Goal: Information Seeking & Learning: Learn about a topic

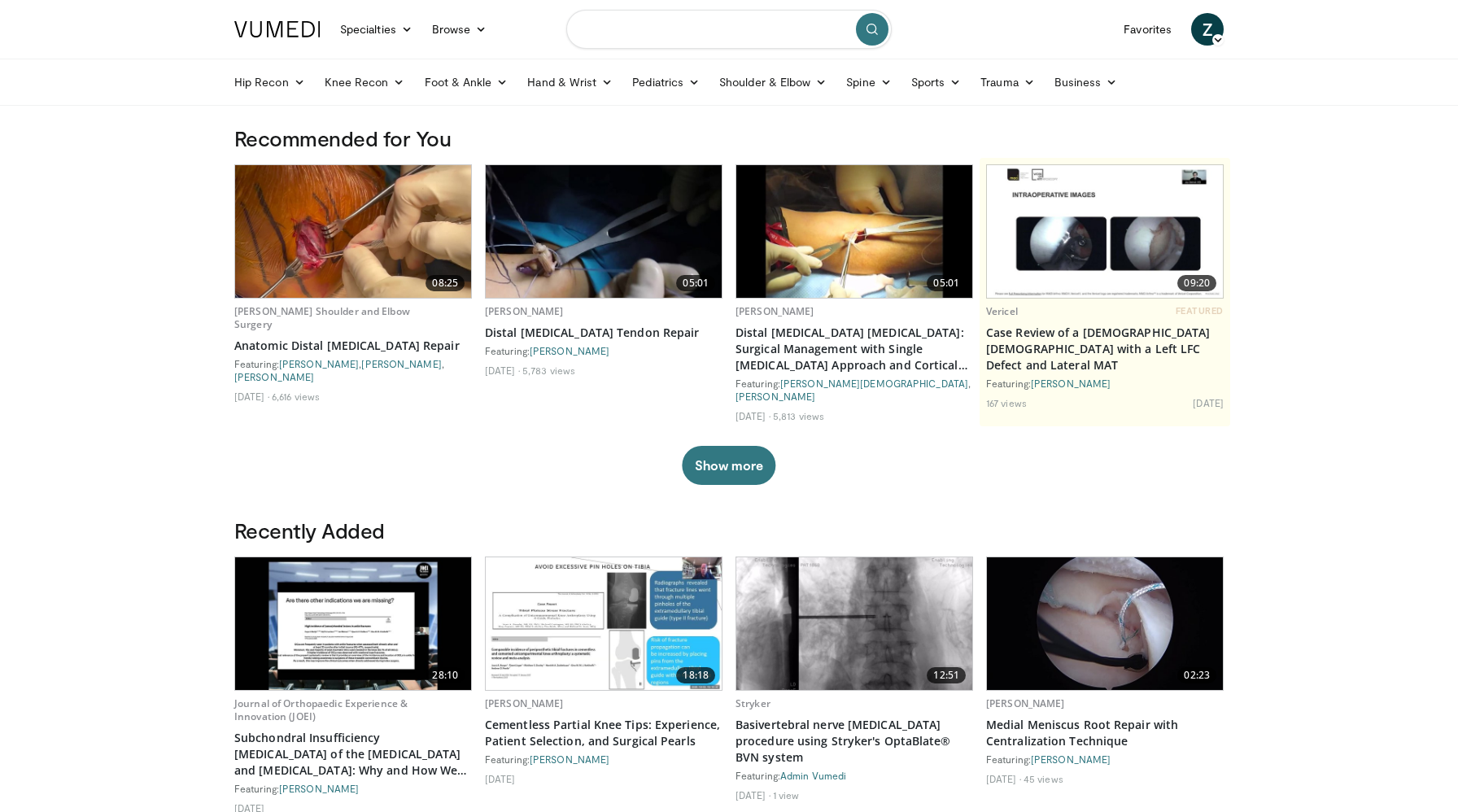
click at [619, 36] on input "Search topics, interventions" at bounding box center [729, 30] width 326 height 39
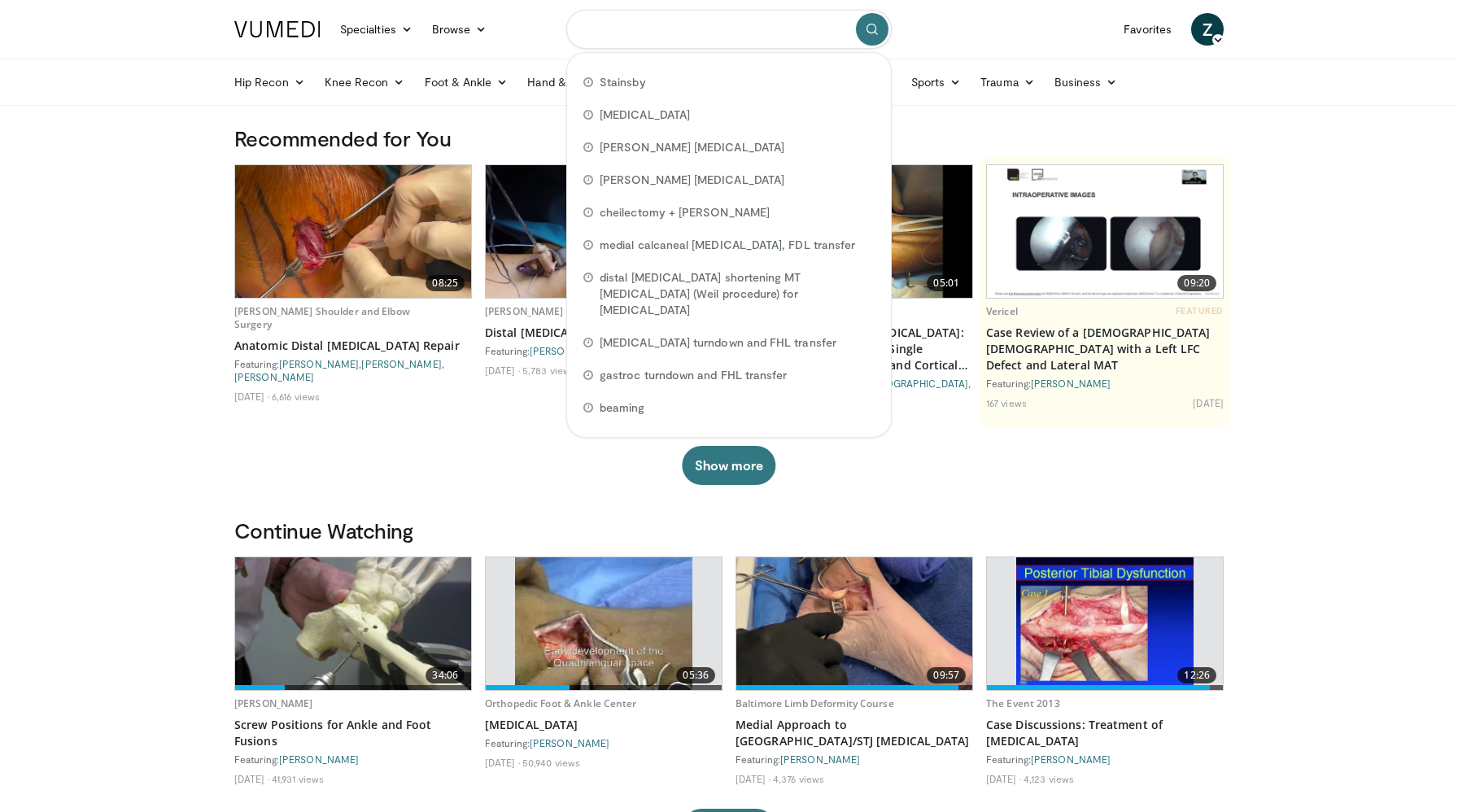
paste input "**********"
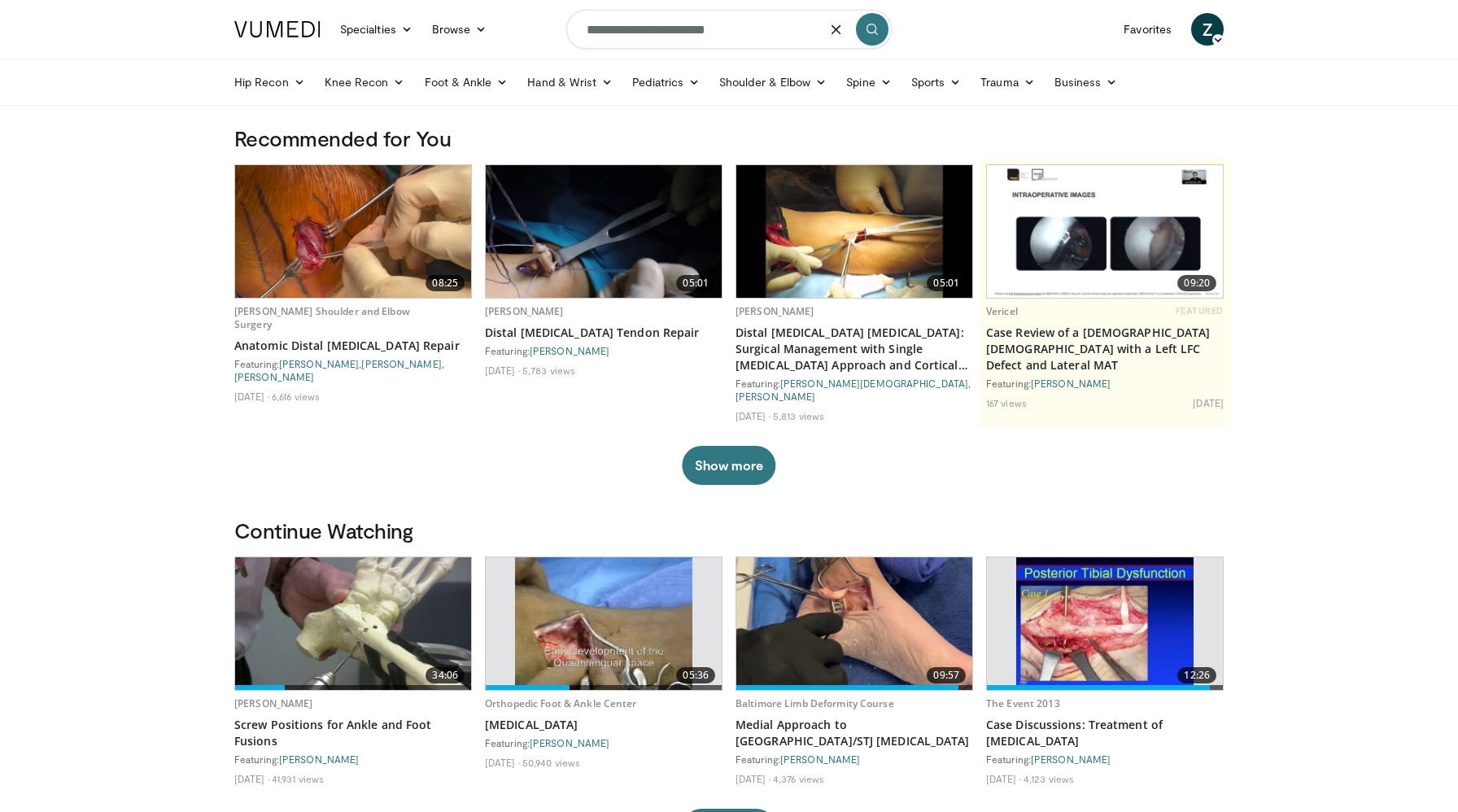
type input "**********"
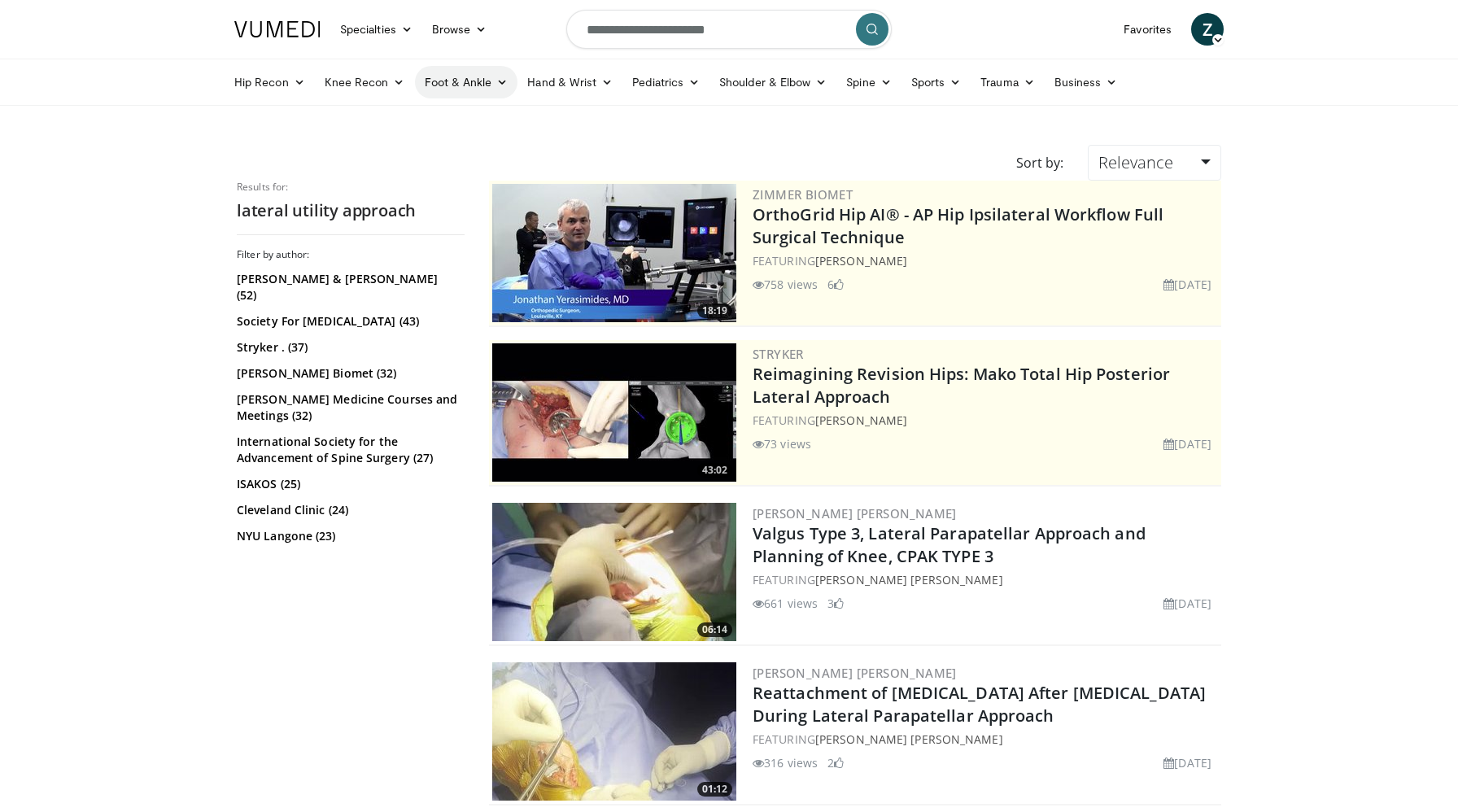
click at [463, 76] on link "Foot & Ankle" at bounding box center [467, 81] width 104 height 32
click at [451, 199] on link "Ankle" at bounding box center [513, 199] width 193 height 26
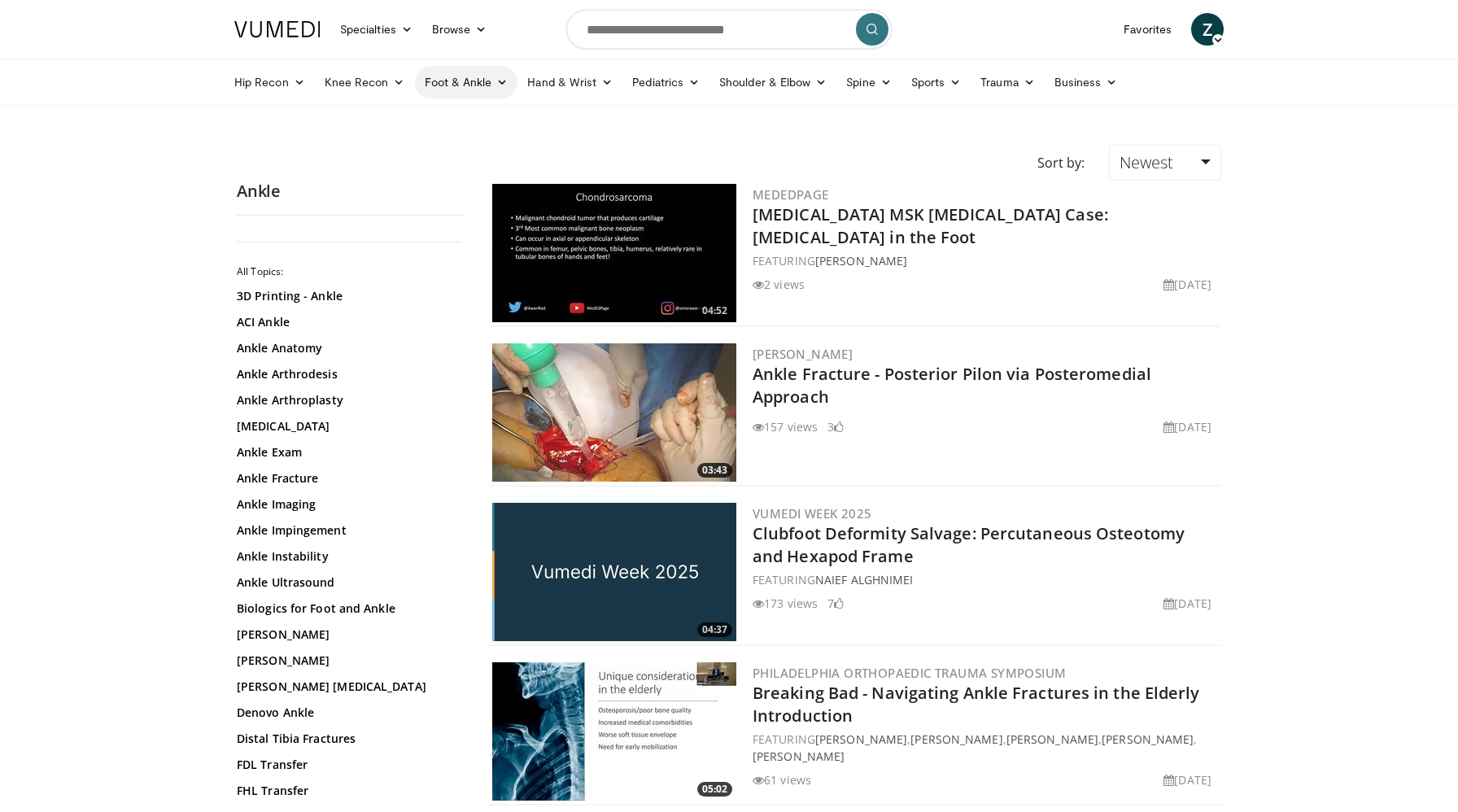
click at [477, 83] on link "Foot & Ankle" at bounding box center [467, 81] width 104 height 32
click at [466, 166] on link "Hindfoot" at bounding box center [513, 172] width 193 height 26
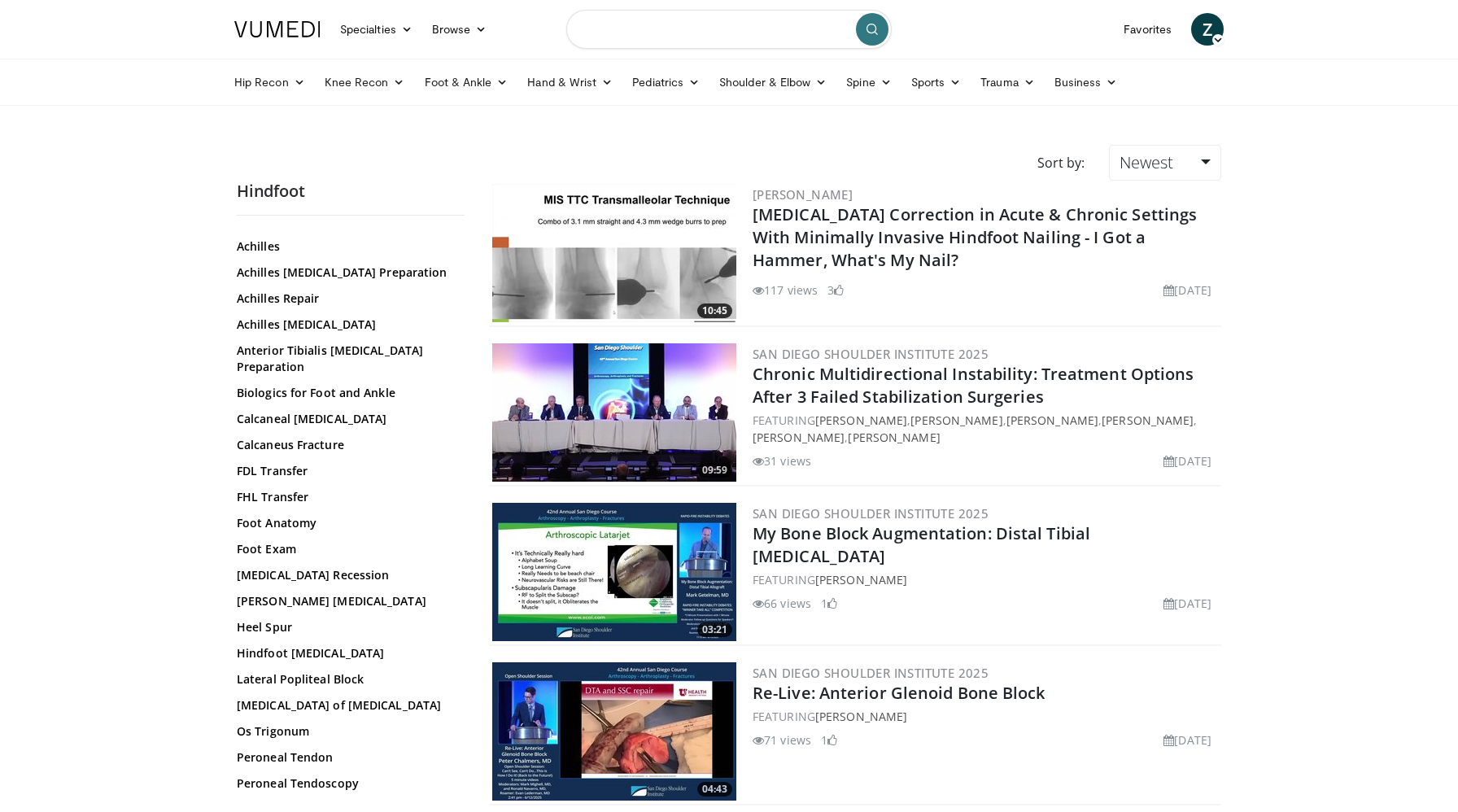
click at [688, 27] on input "Search topics, interventions" at bounding box center [729, 30] width 326 height 39
type input "**********"
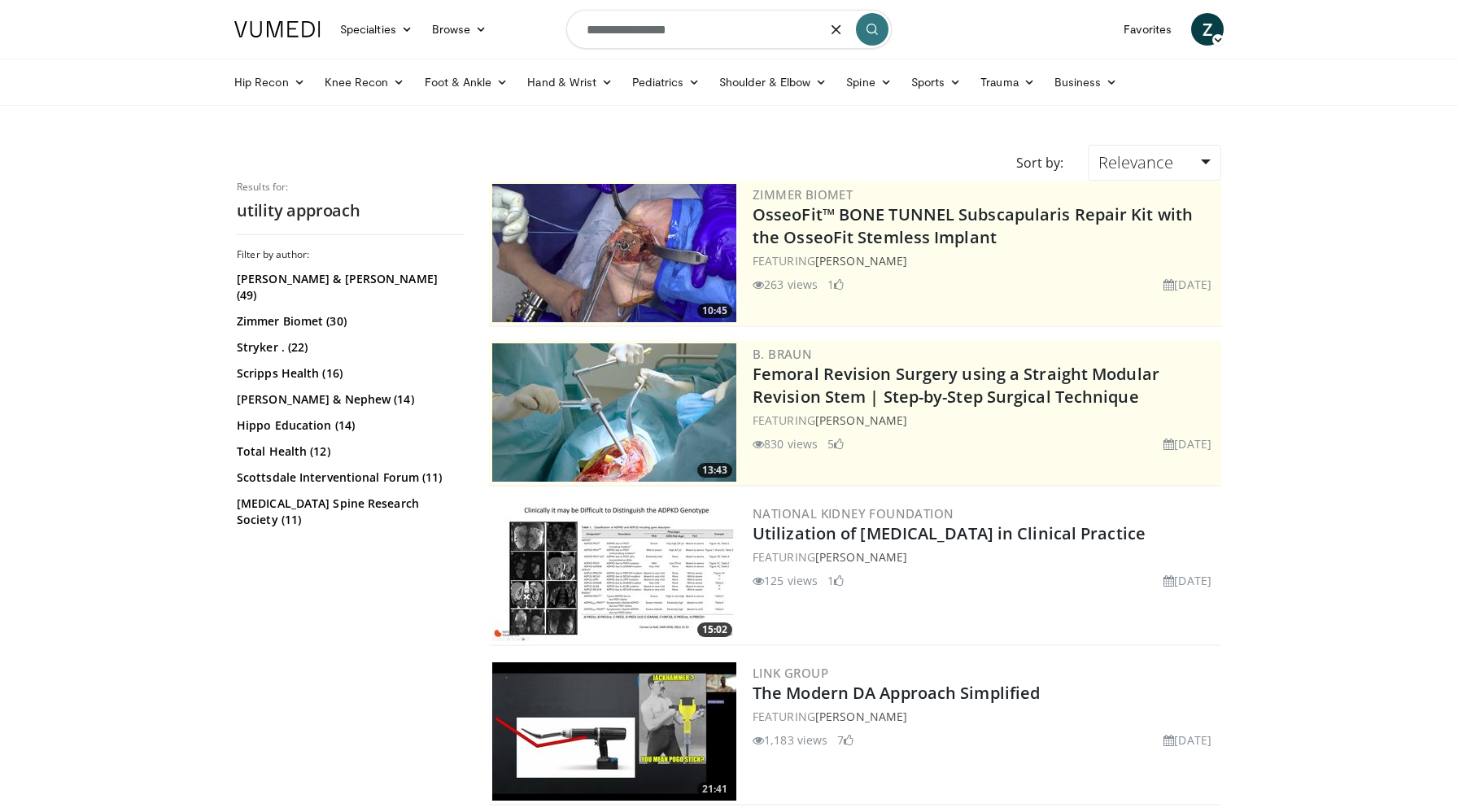
click at [729, 39] on input "**********" at bounding box center [729, 30] width 326 height 39
type input "**********"
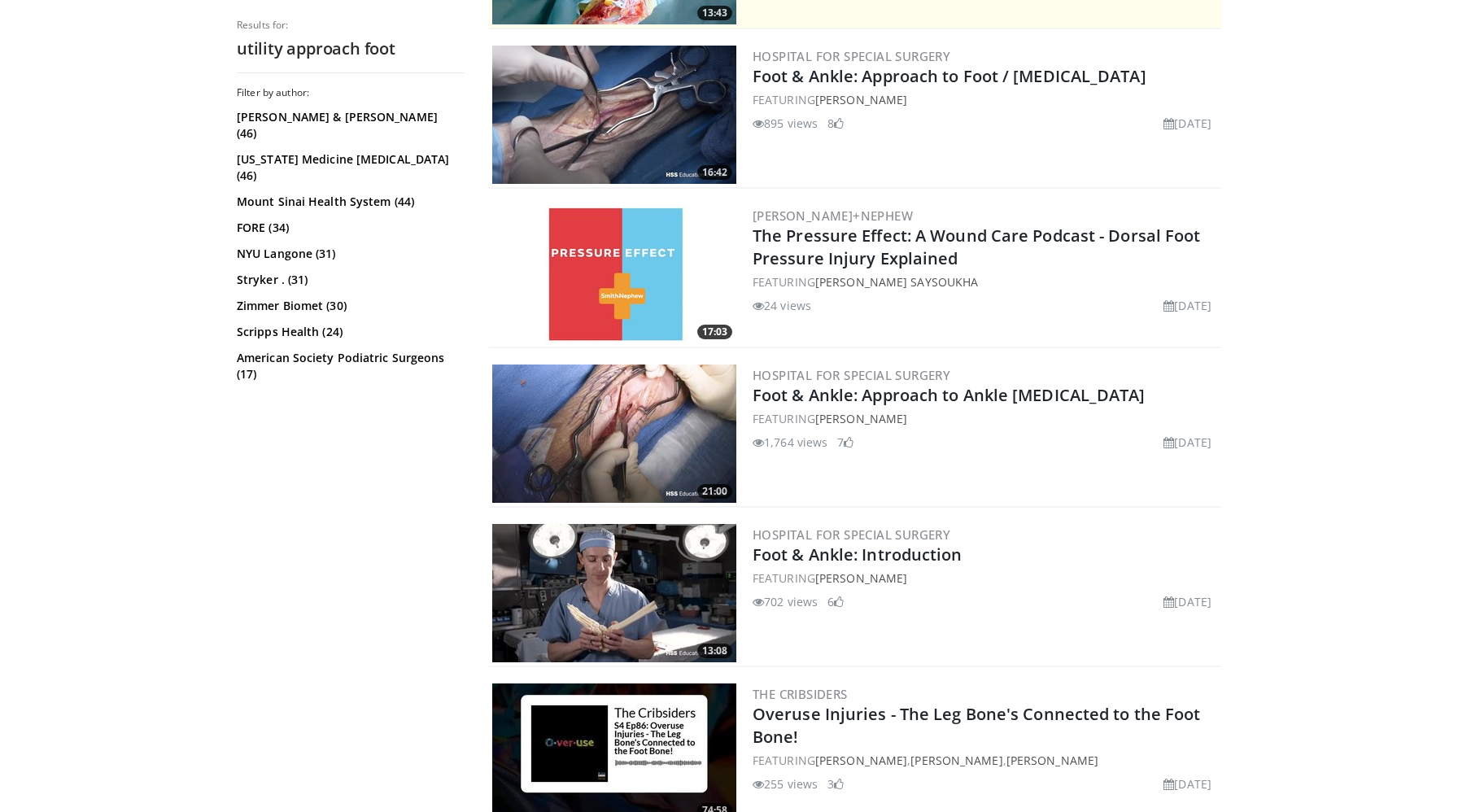
scroll to position [458, 0]
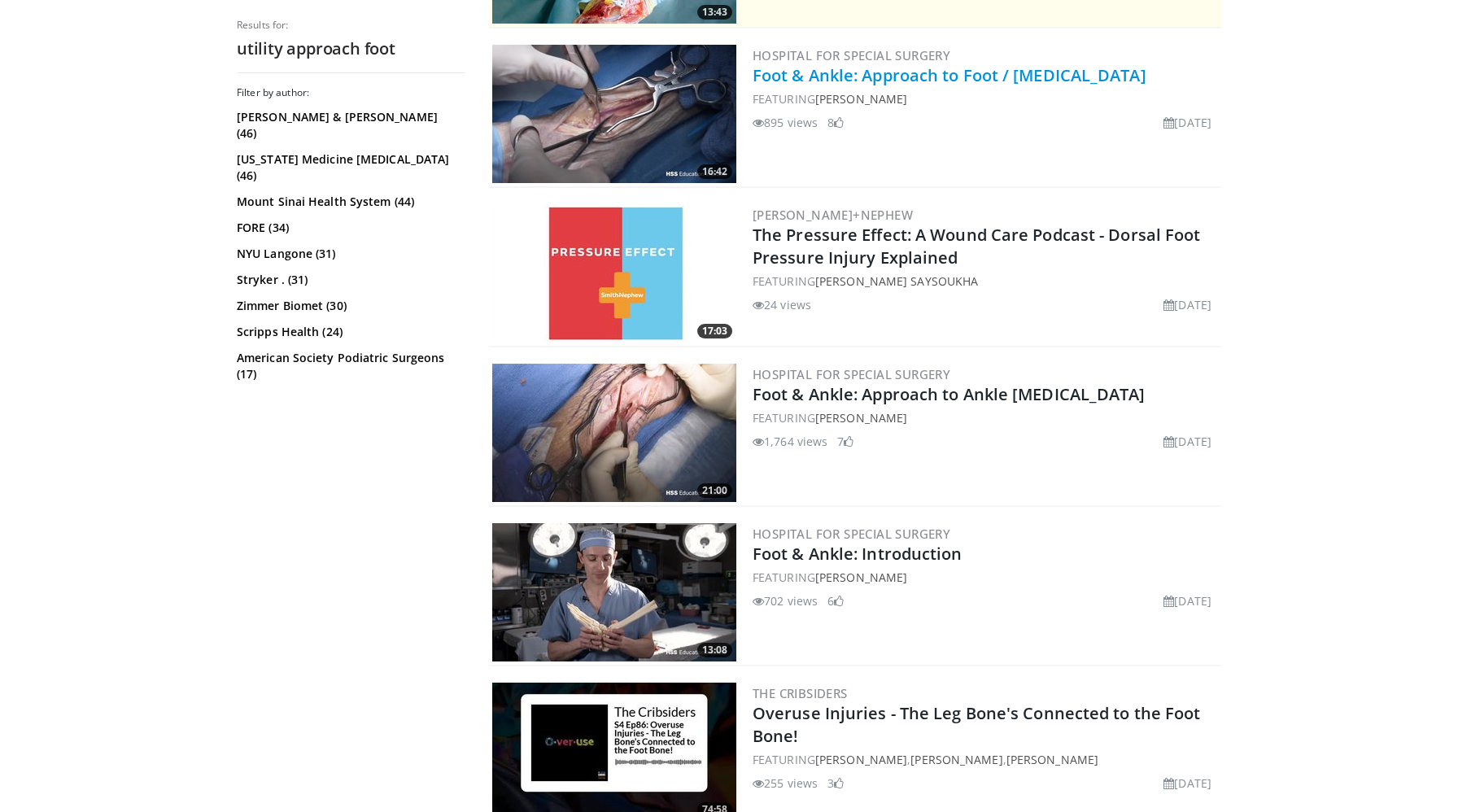
click at [942, 79] on link "Foot & Ankle: Approach to Foot / Lower Leg" at bounding box center [950, 75] width 394 height 22
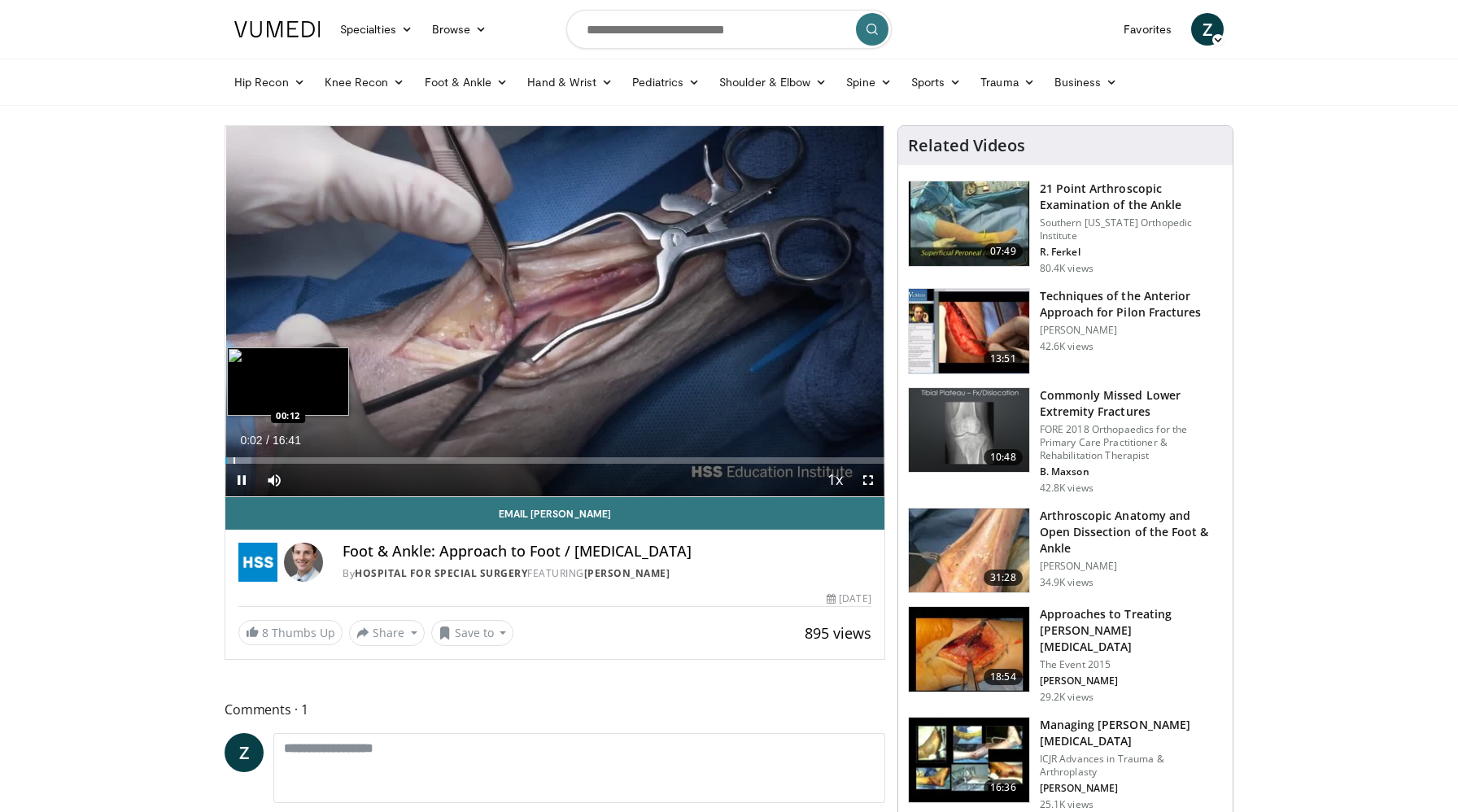
click at [233, 459] on div "Progress Bar" at bounding box center [234, 460] width 2 height 6
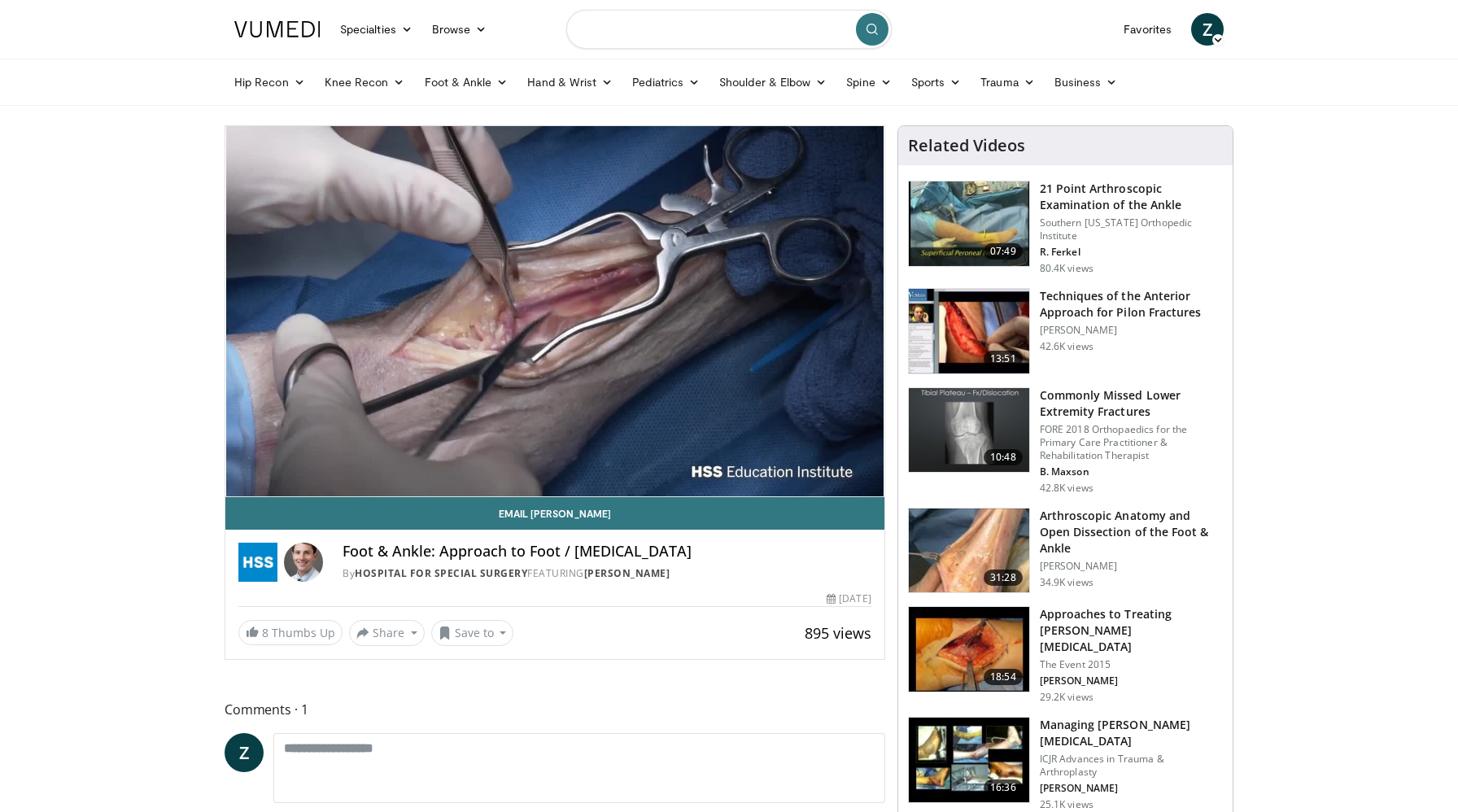
click at [636, 40] on input "Search topics, interventions" at bounding box center [729, 30] width 326 height 39
type input "**********"
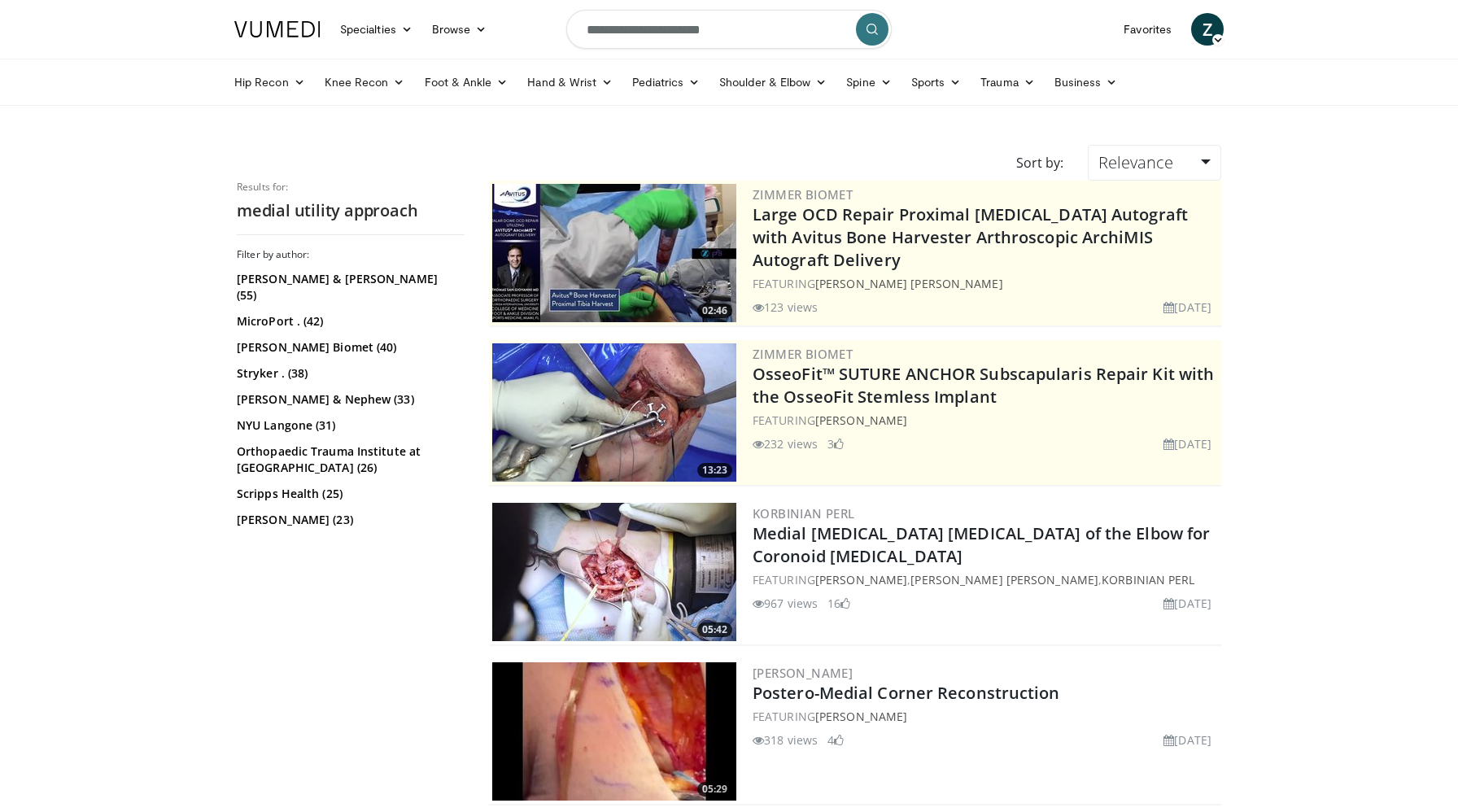
scroll to position [326, 0]
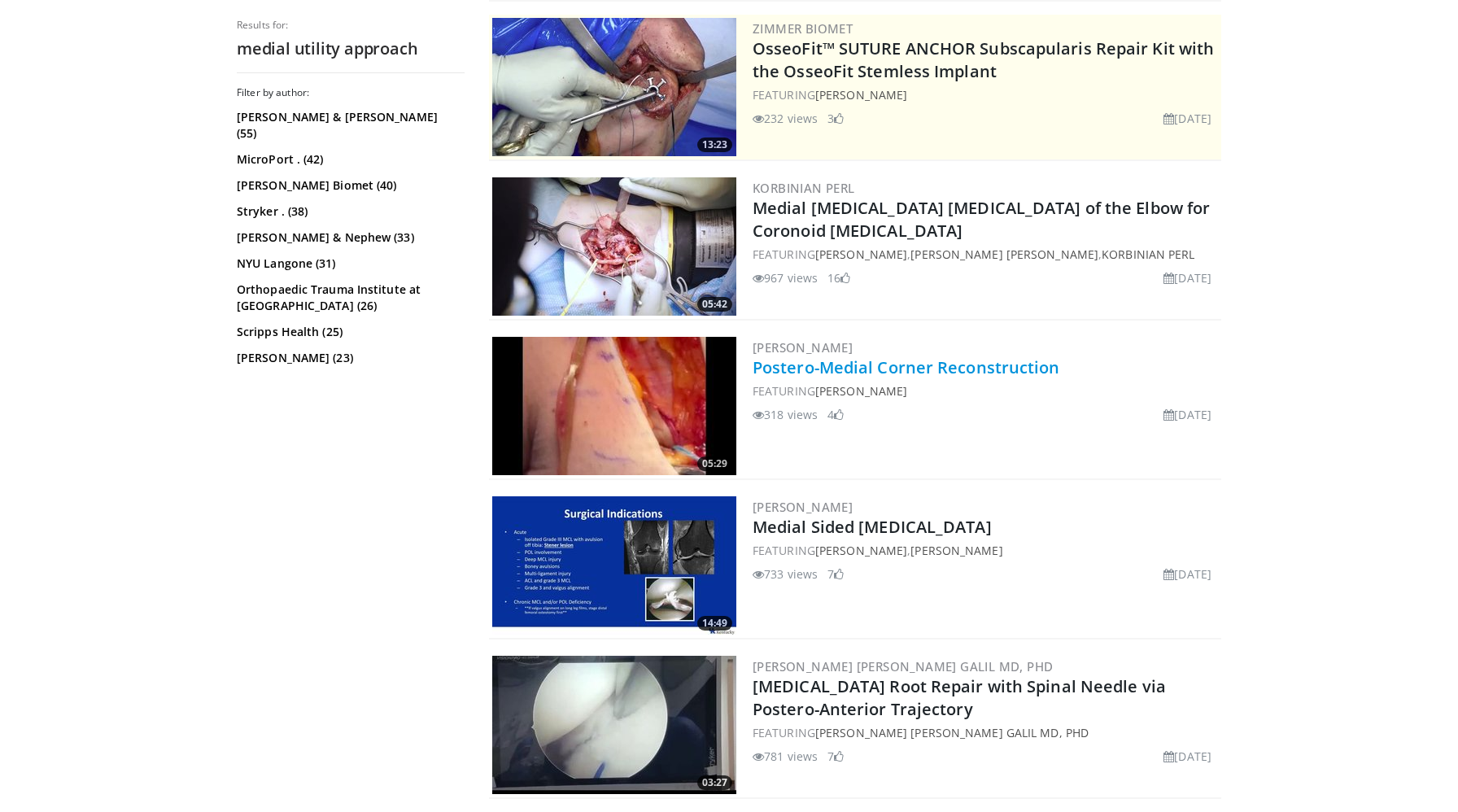
click at [822, 369] on link "Postero-Medial Corner Reconstruction" at bounding box center [907, 367] width 308 height 22
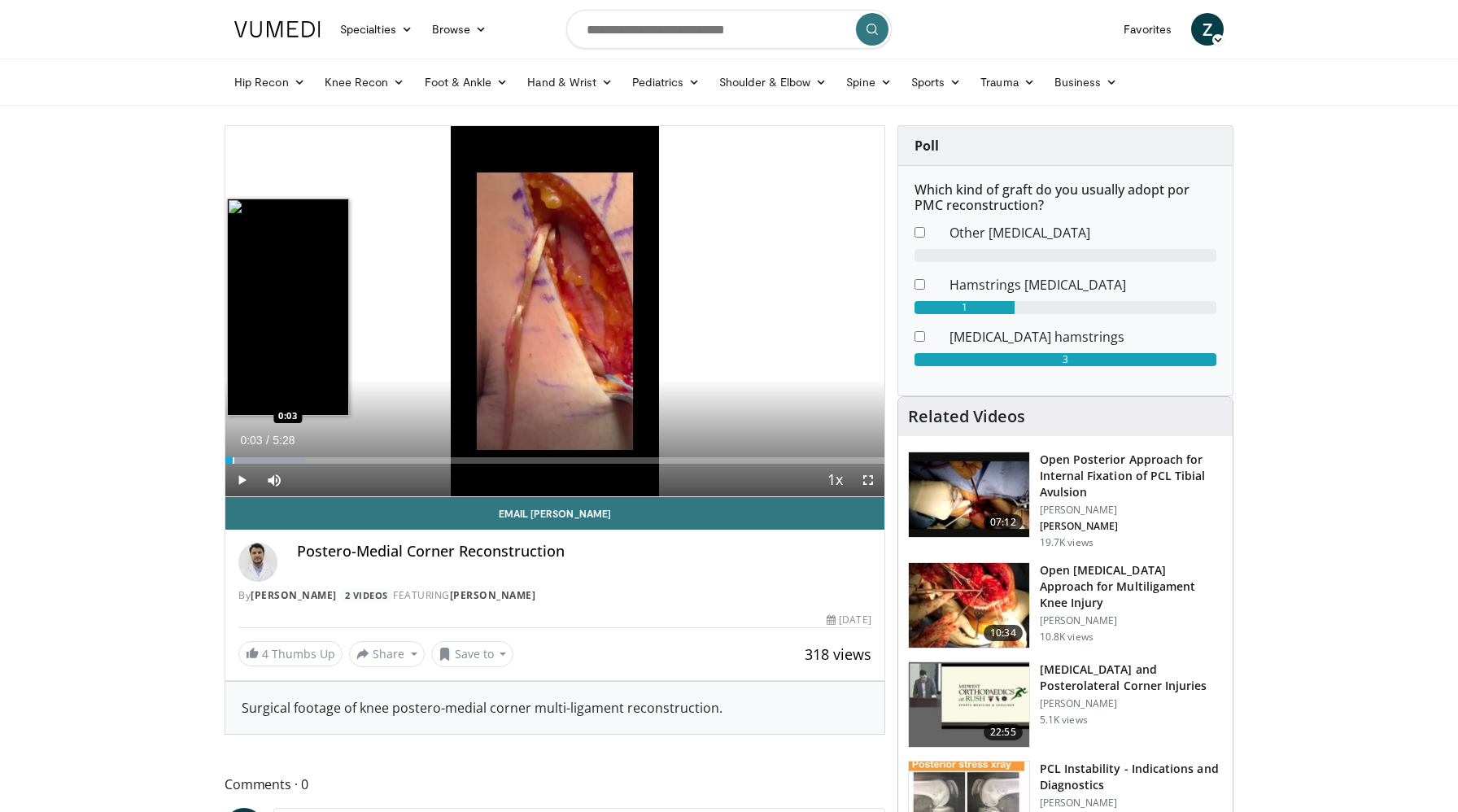
click at [233, 458] on div "Progress Bar" at bounding box center [234, 460] width 2 height 6
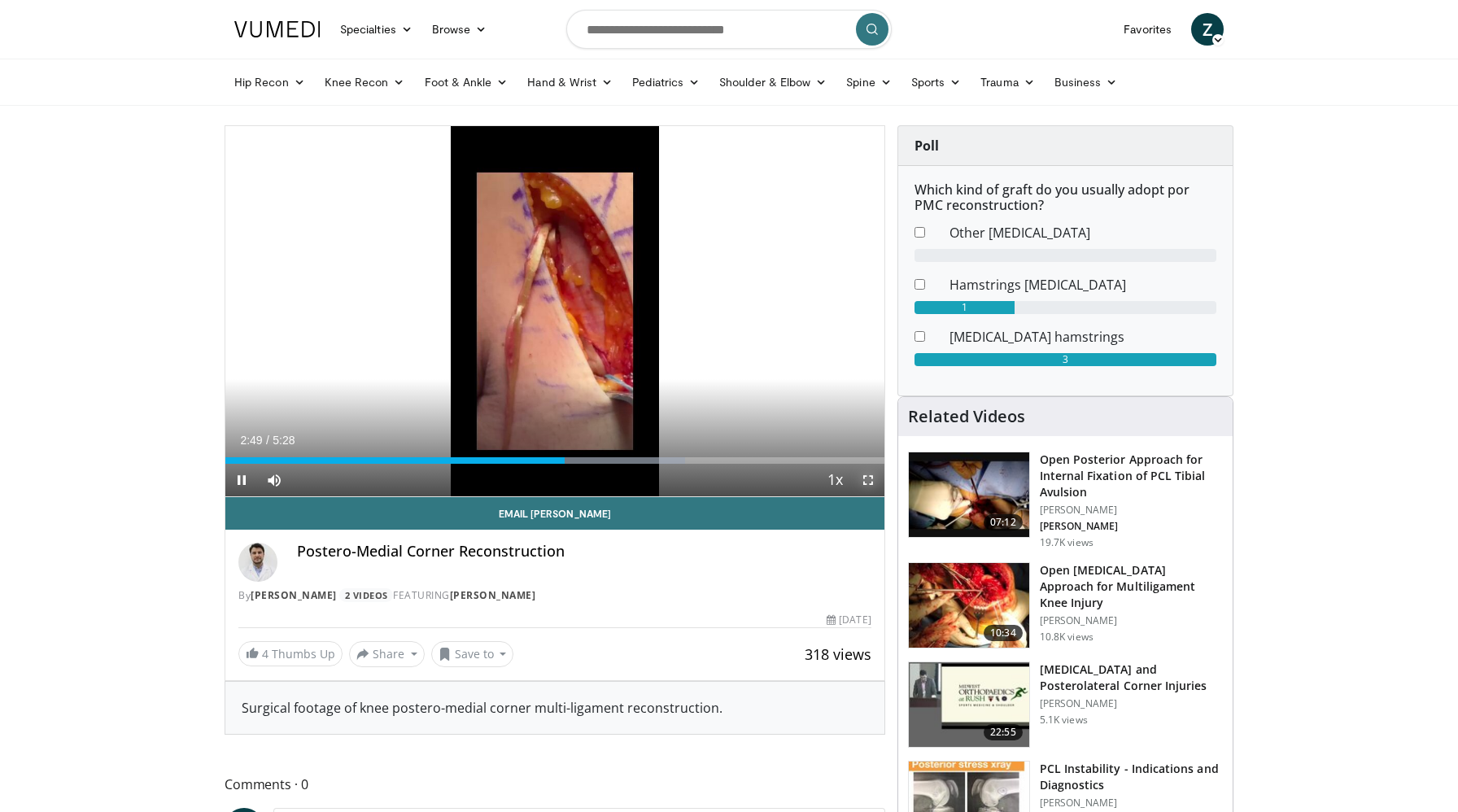
click at [876, 478] on span "Video Player" at bounding box center [868, 479] width 32 height 32
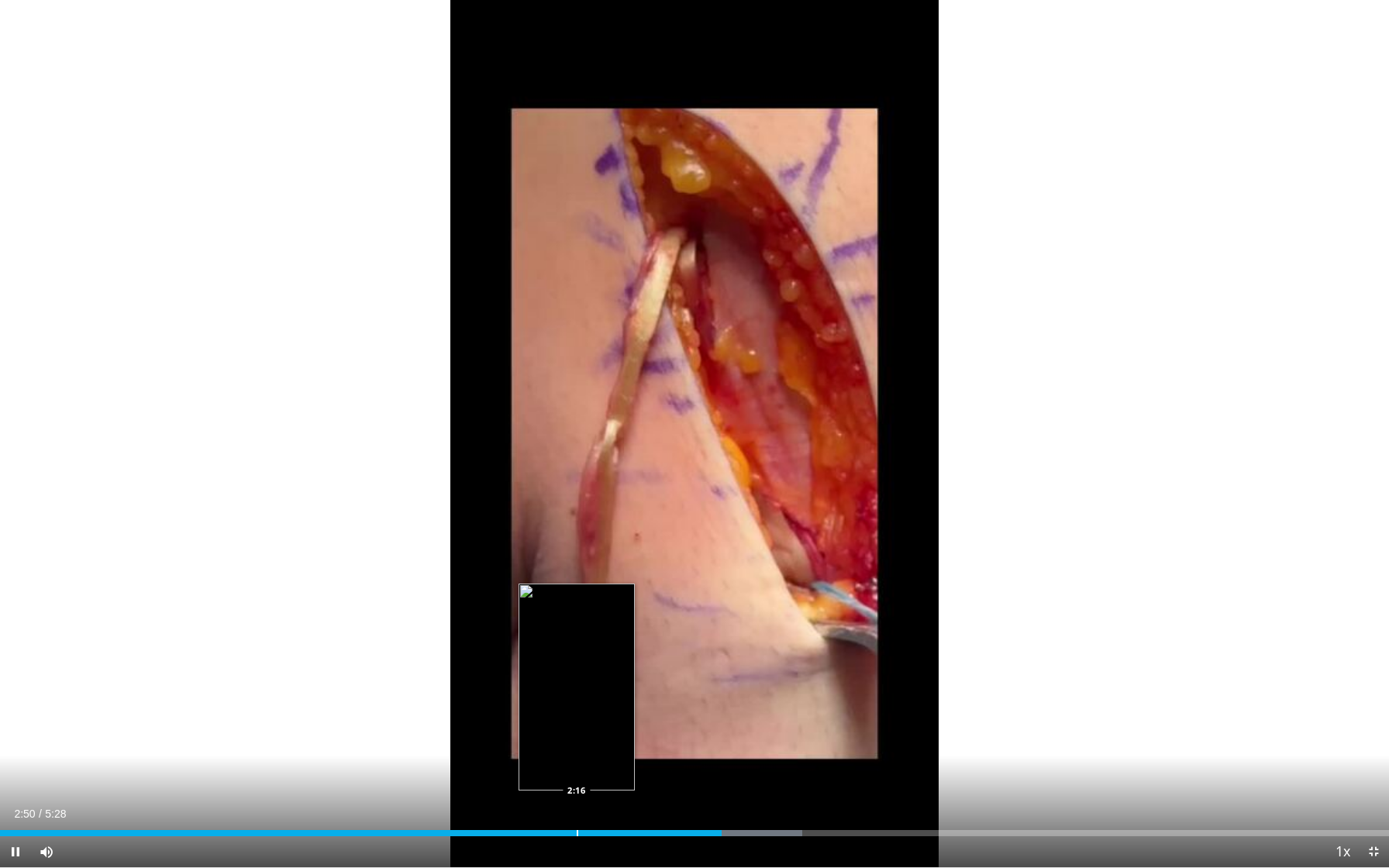
click at [576, 773] on div "Progress Bar" at bounding box center [577, 833] width 2 height 6
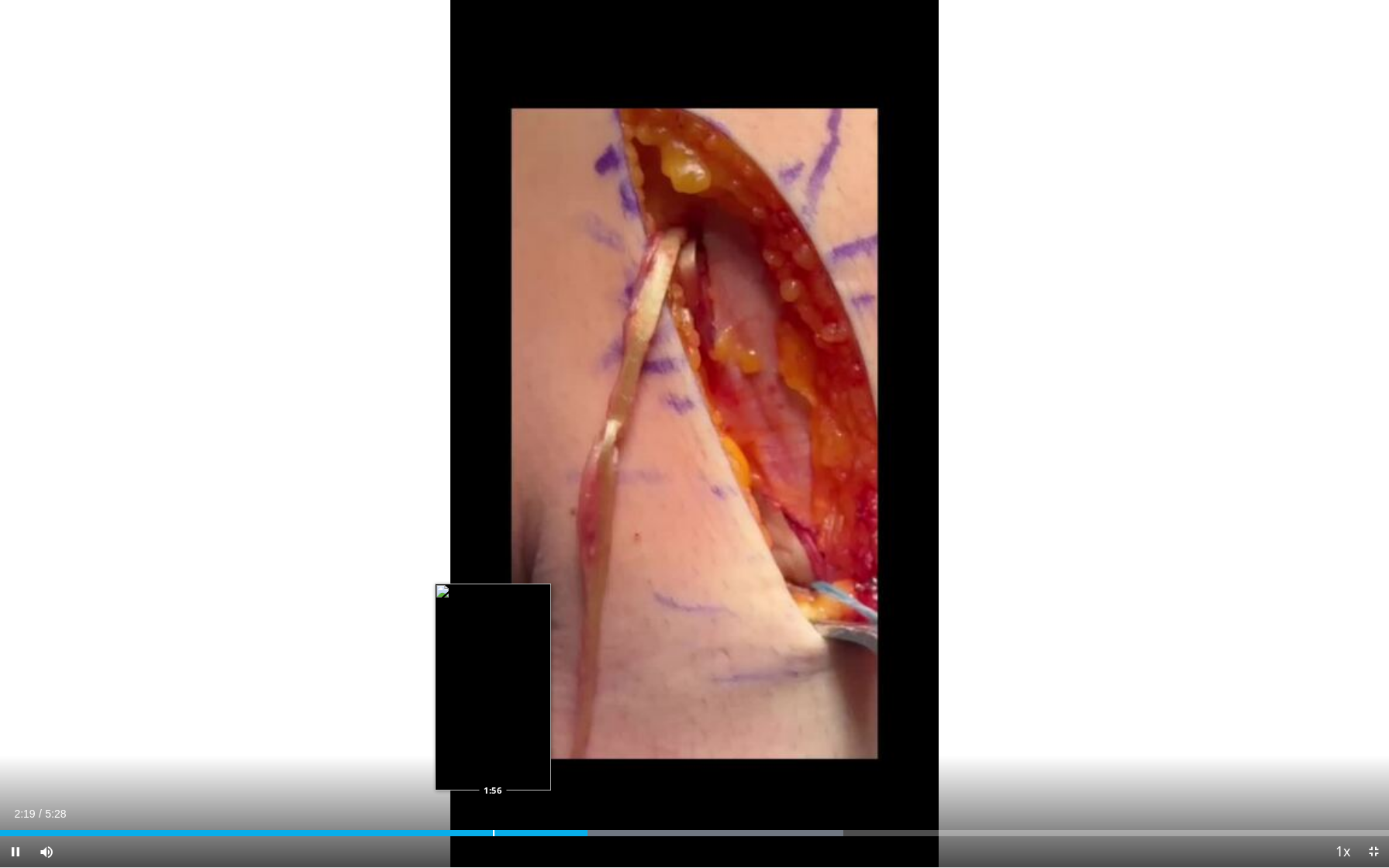
click at [493, 773] on div "Progress Bar" at bounding box center [494, 833] width 2 height 6
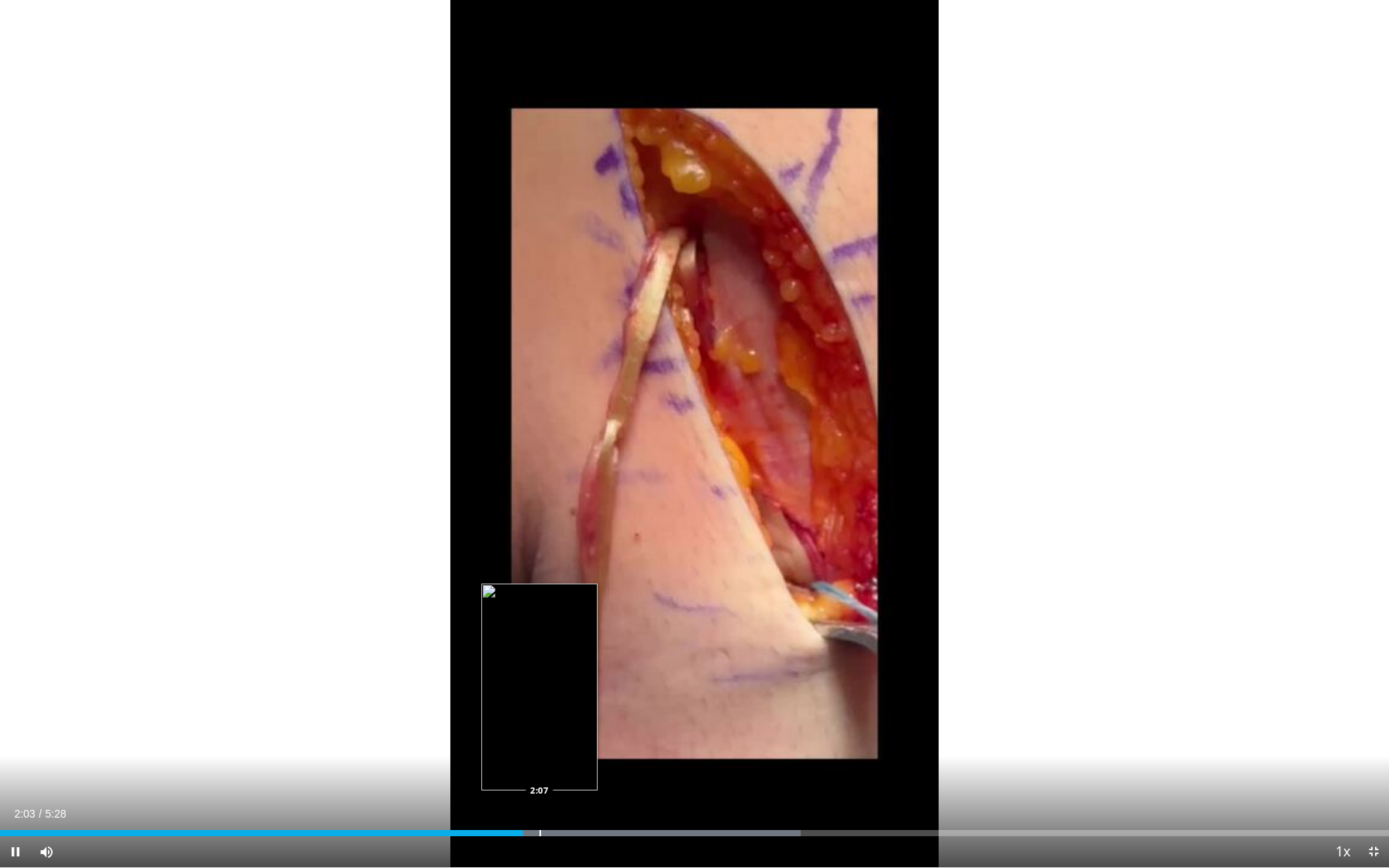
click at [539, 773] on div "Progress Bar" at bounding box center [540, 833] width 2 height 6
click at [555, 773] on div "Progress Bar" at bounding box center [556, 833] width 2 height 6
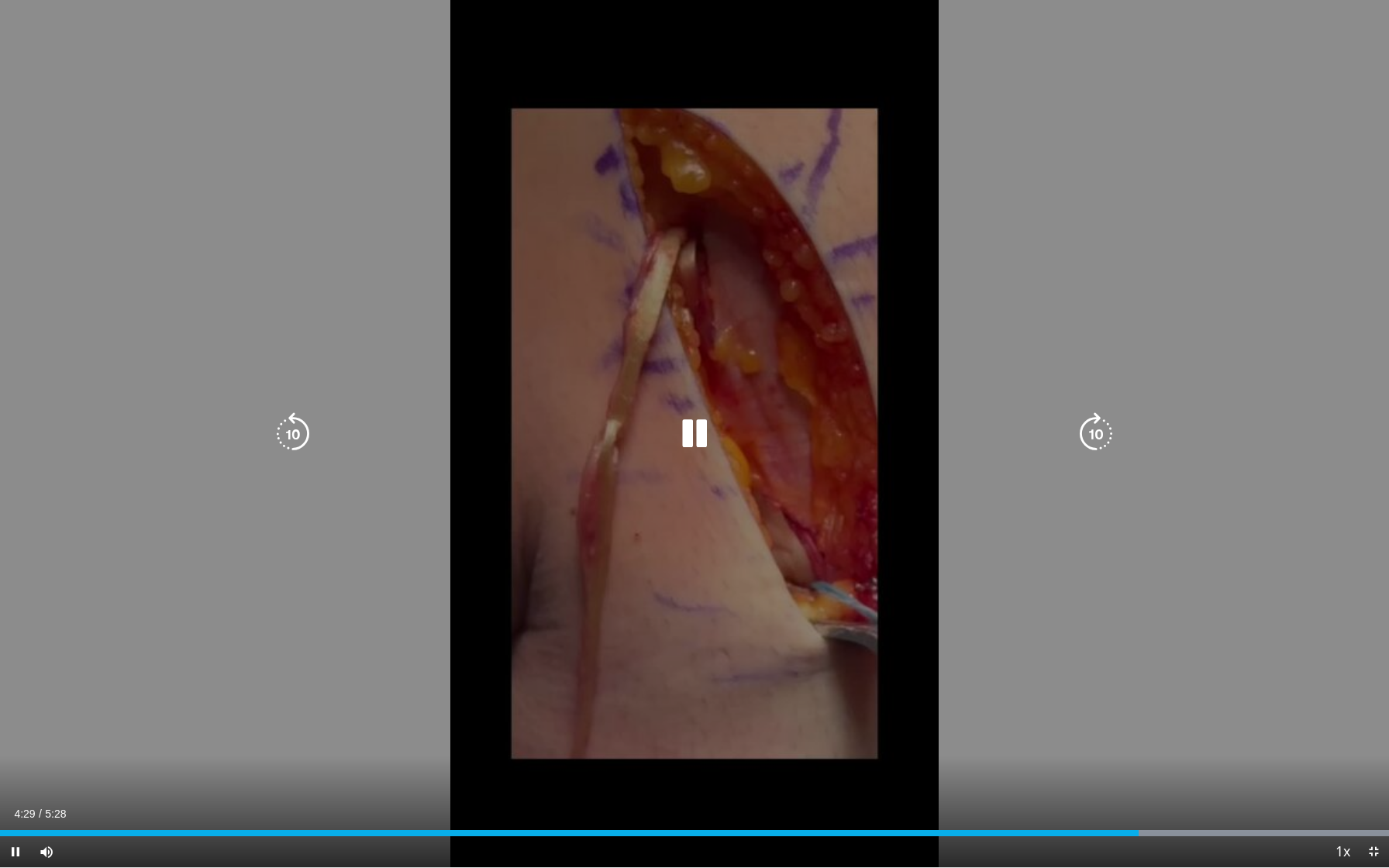
click at [1166, 186] on div "10 seconds Tap to unmute" at bounding box center [694, 434] width 1389 height 867
click at [1144, 197] on div "10 seconds Tap to unmute" at bounding box center [694, 434] width 1389 height 867
click at [55, 165] on div "10 seconds Tap to unmute" at bounding box center [694, 434] width 1389 height 867
click at [866, 507] on div "10 seconds Tap to unmute" at bounding box center [694, 434] width 1389 height 867
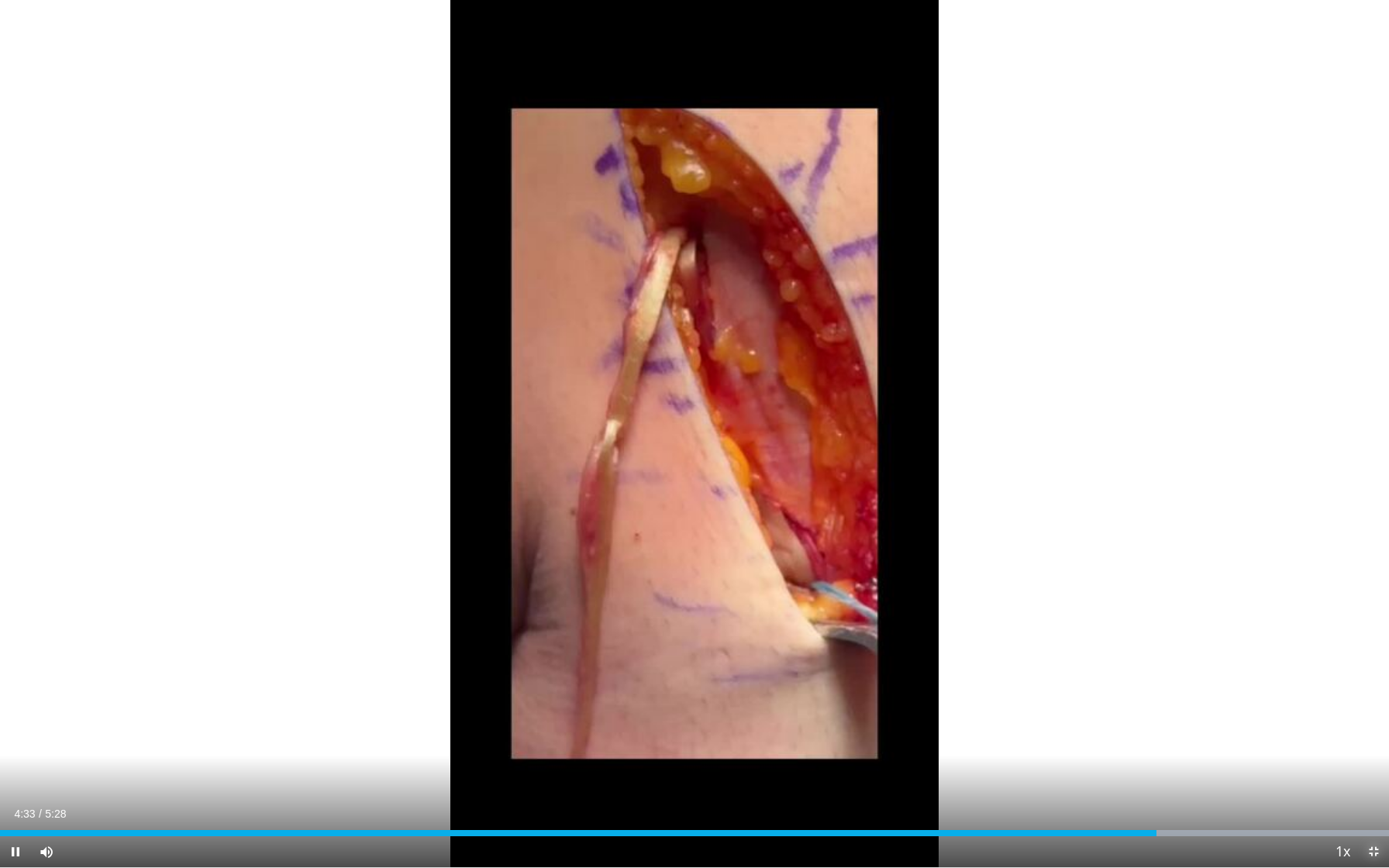
click at [1377, 773] on span "Video Player" at bounding box center [1373, 851] width 31 height 31
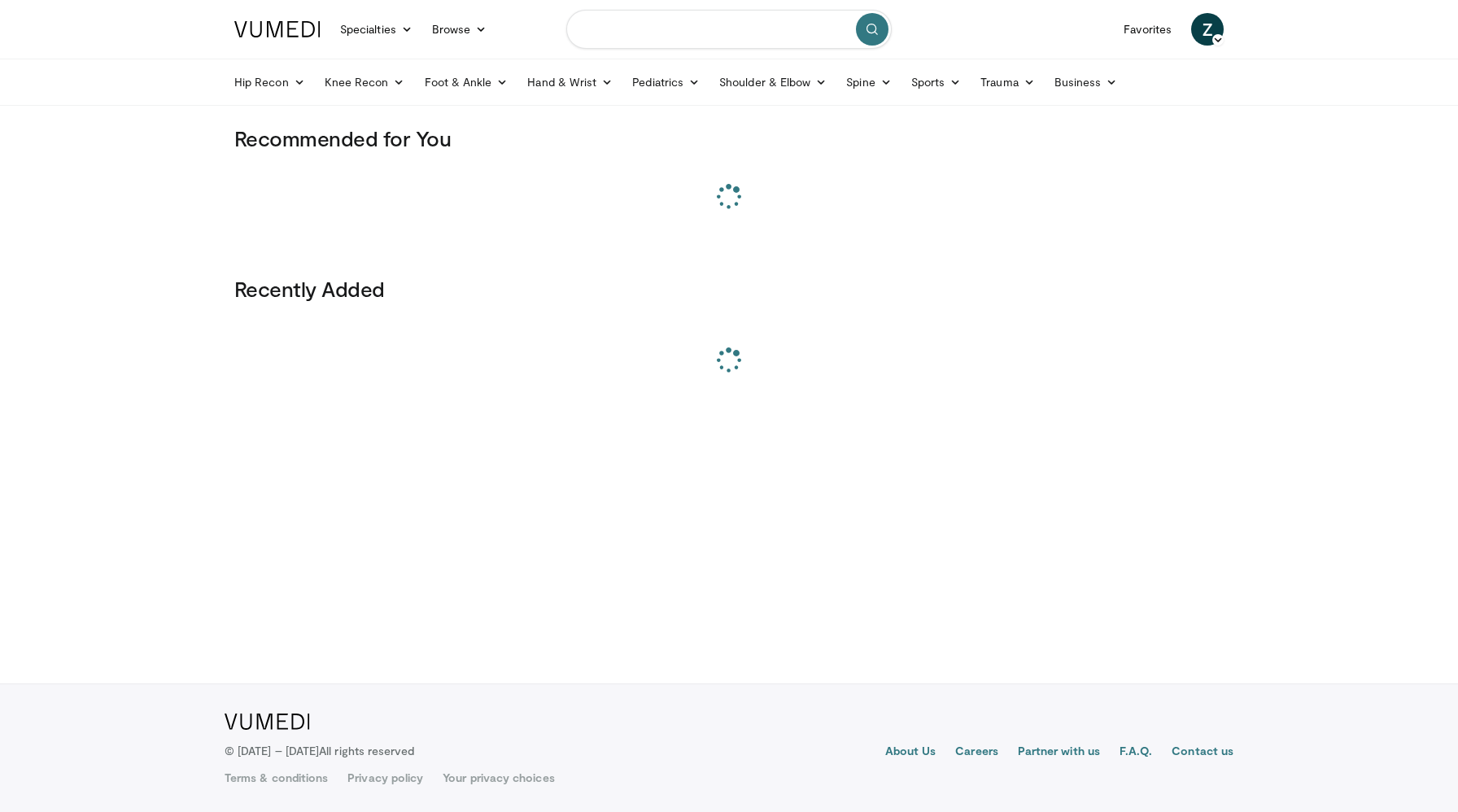
click at [612, 37] on input "Search topics, interventions" at bounding box center [729, 30] width 326 height 39
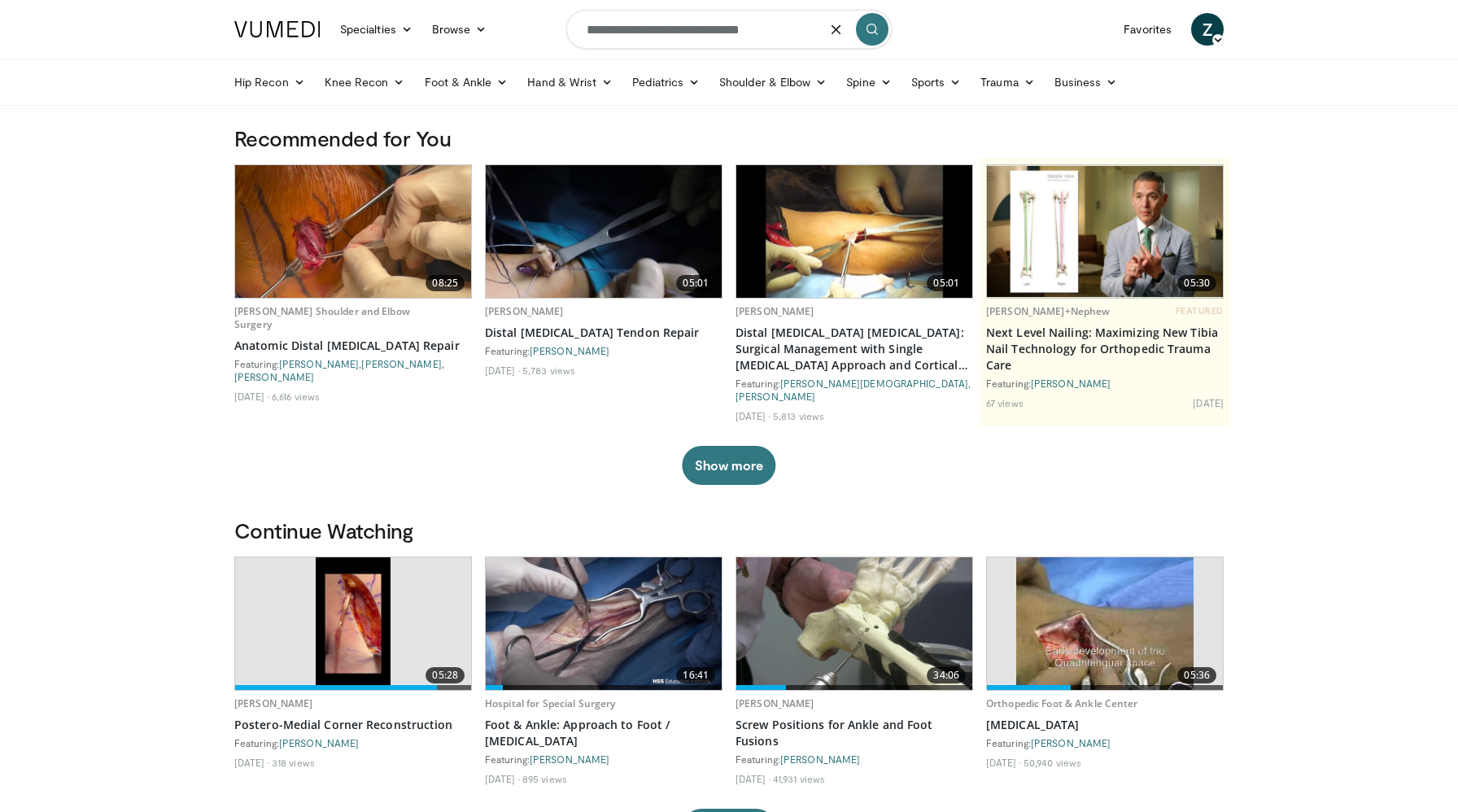
type input "**********"
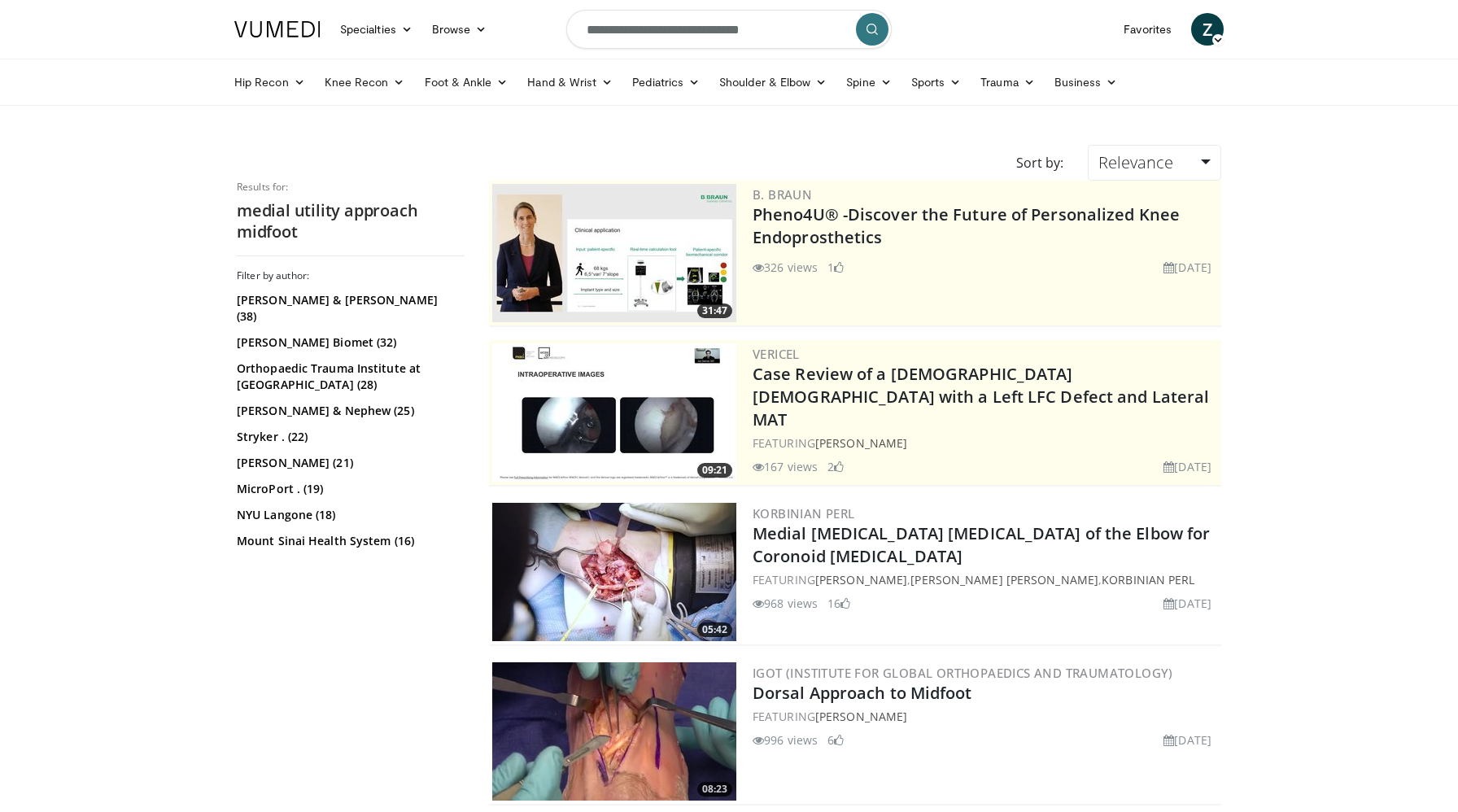
click at [735, 35] on input "**********" at bounding box center [729, 30] width 326 height 39
type input "**********"
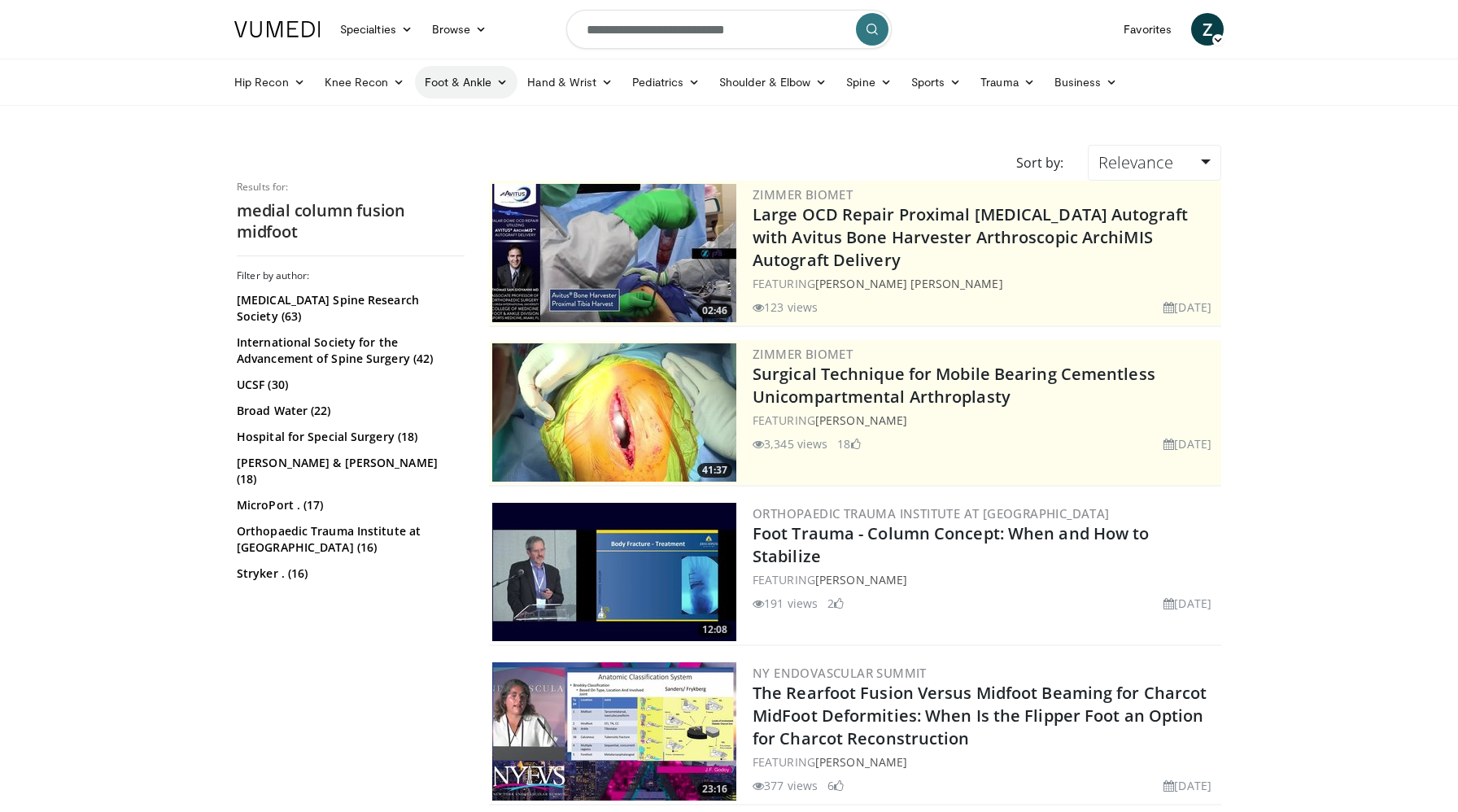
click at [477, 80] on link "Foot & Ankle" at bounding box center [467, 81] width 104 height 32
click at [453, 146] on link "Midfoot" at bounding box center [513, 146] width 193 height 26
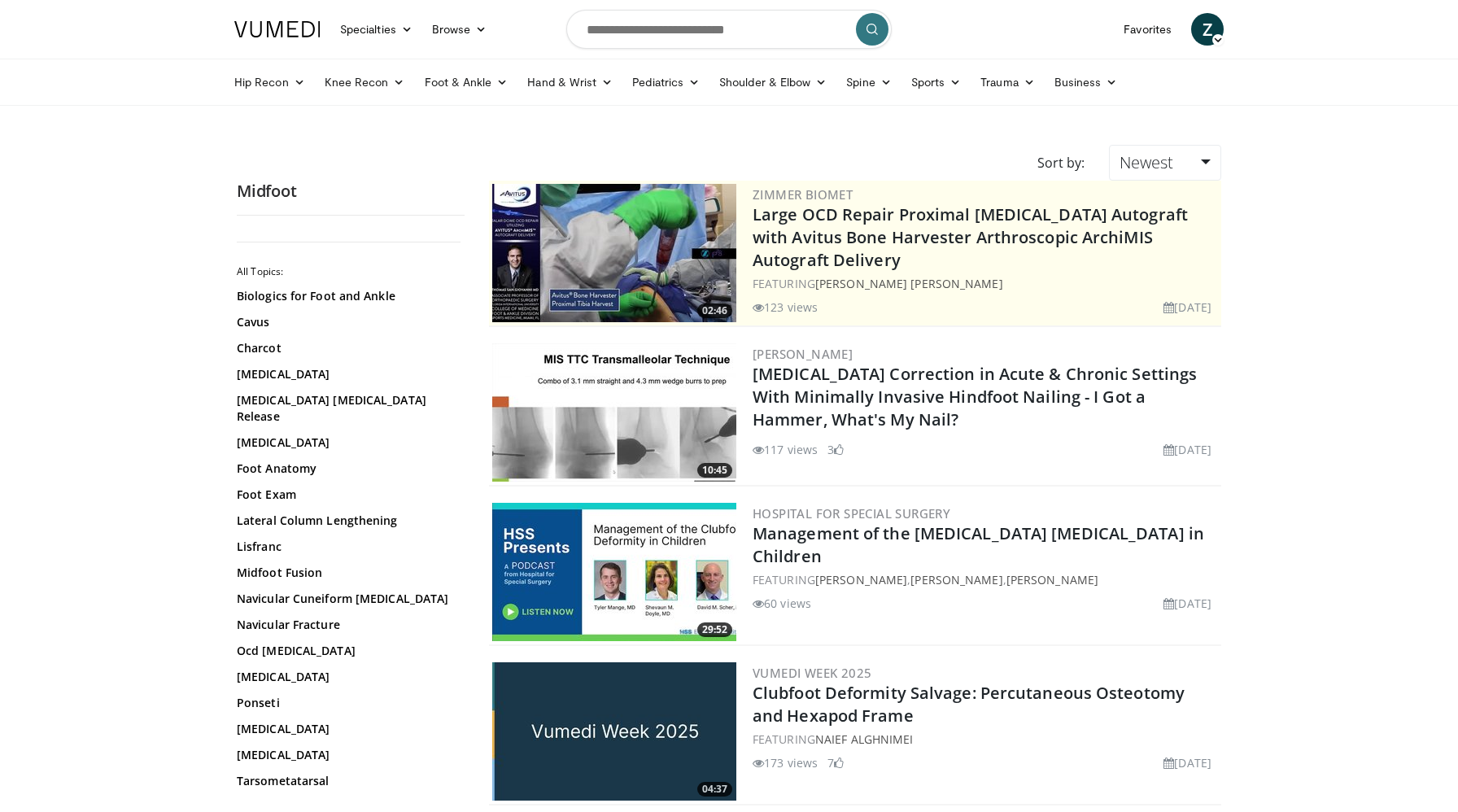
scroll to position [30, 0]
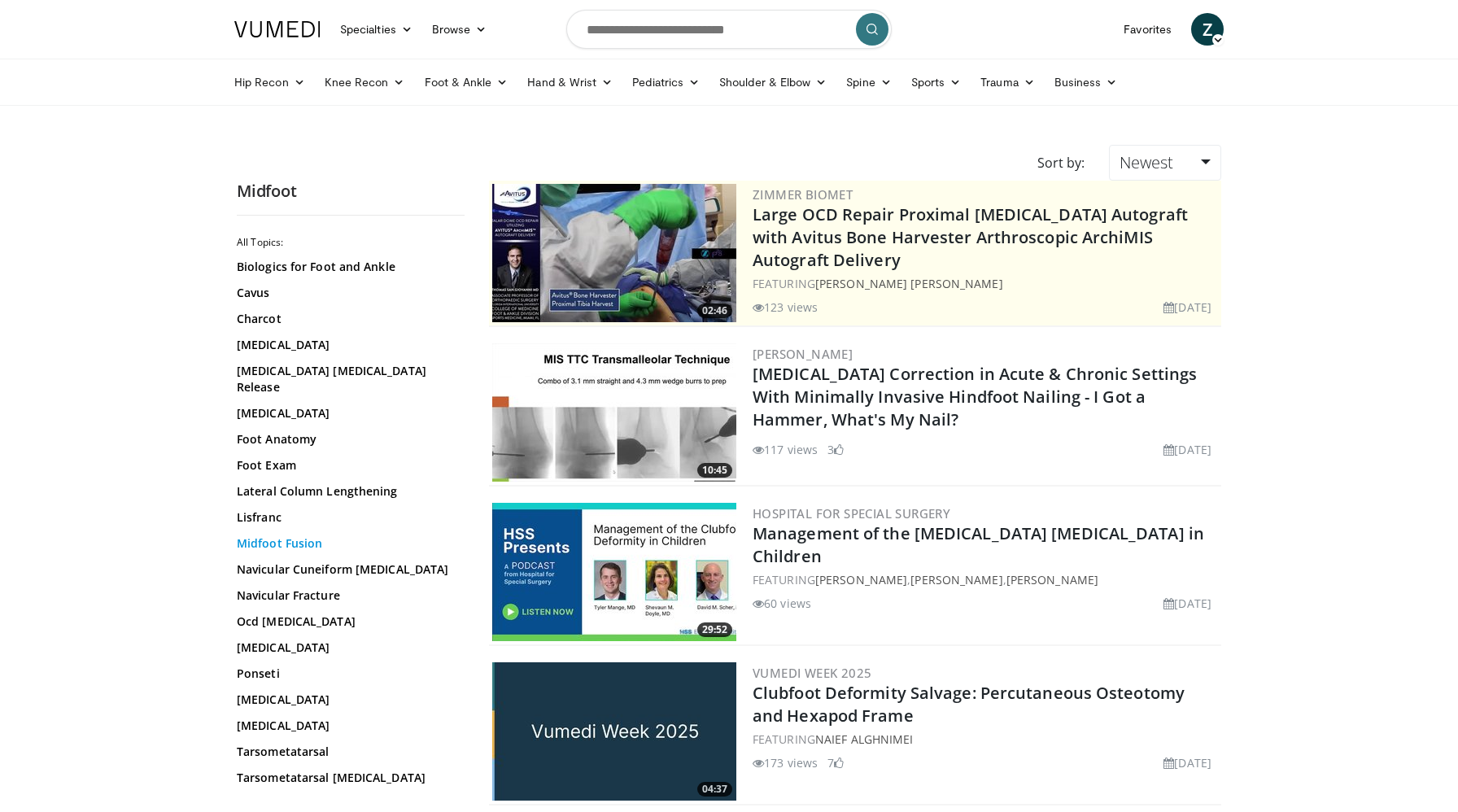
click at [301, 535] on link "Midfoot Fusion" at bounding box center [347, 544] width 220 height 17
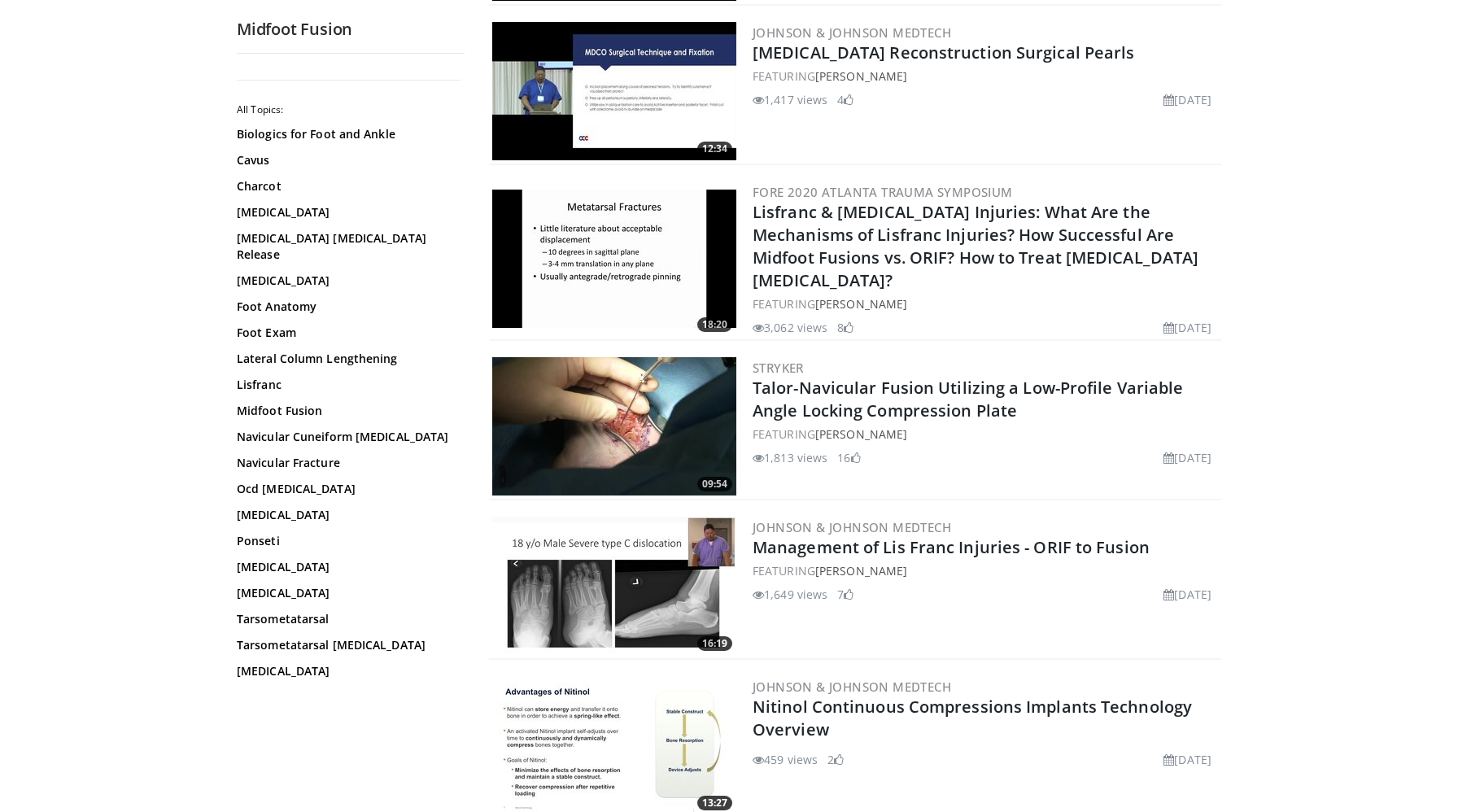
scroll to position [1758, 0]
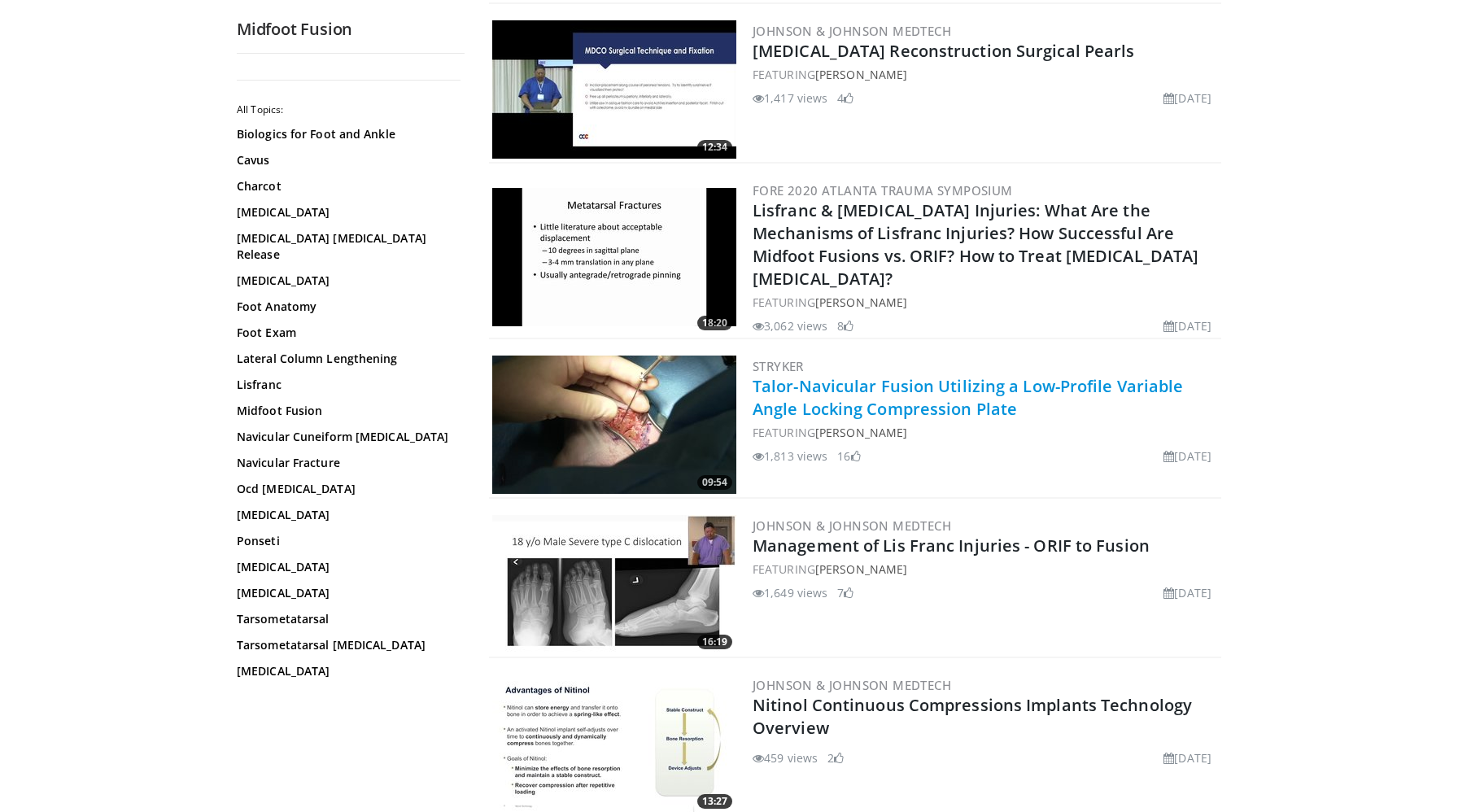
click at [938, 394] on link "Talor-Navicular Fusion Utilizing a Low-Profile Variable Angle Locking Compressi…" at bounding box center [969, 398] width 431 height 44
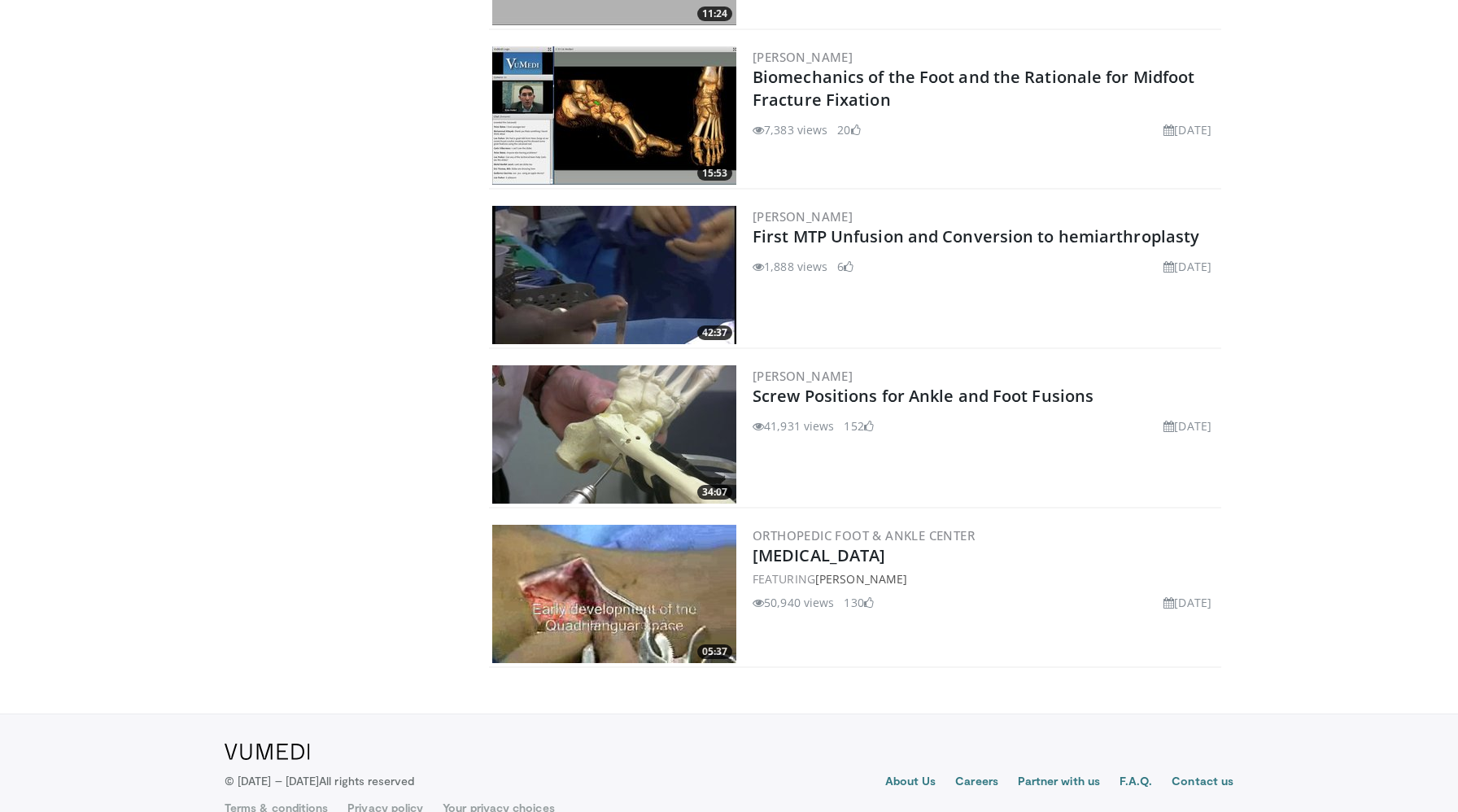
scroll to position [2878, 0]
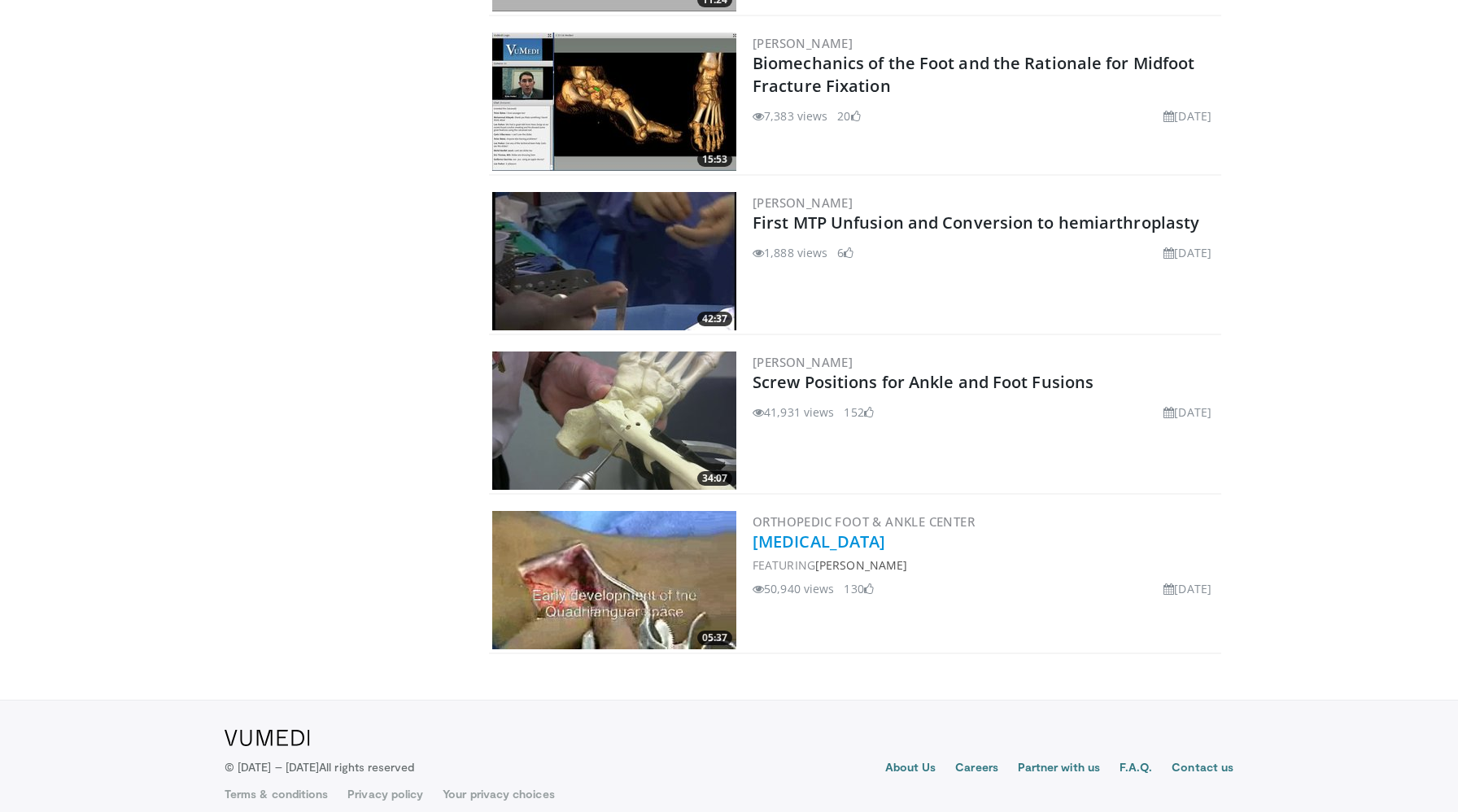
click at [849, 531] on link "Triple Arthrodesis" at bounding box center [819, 542] width 132 height 22
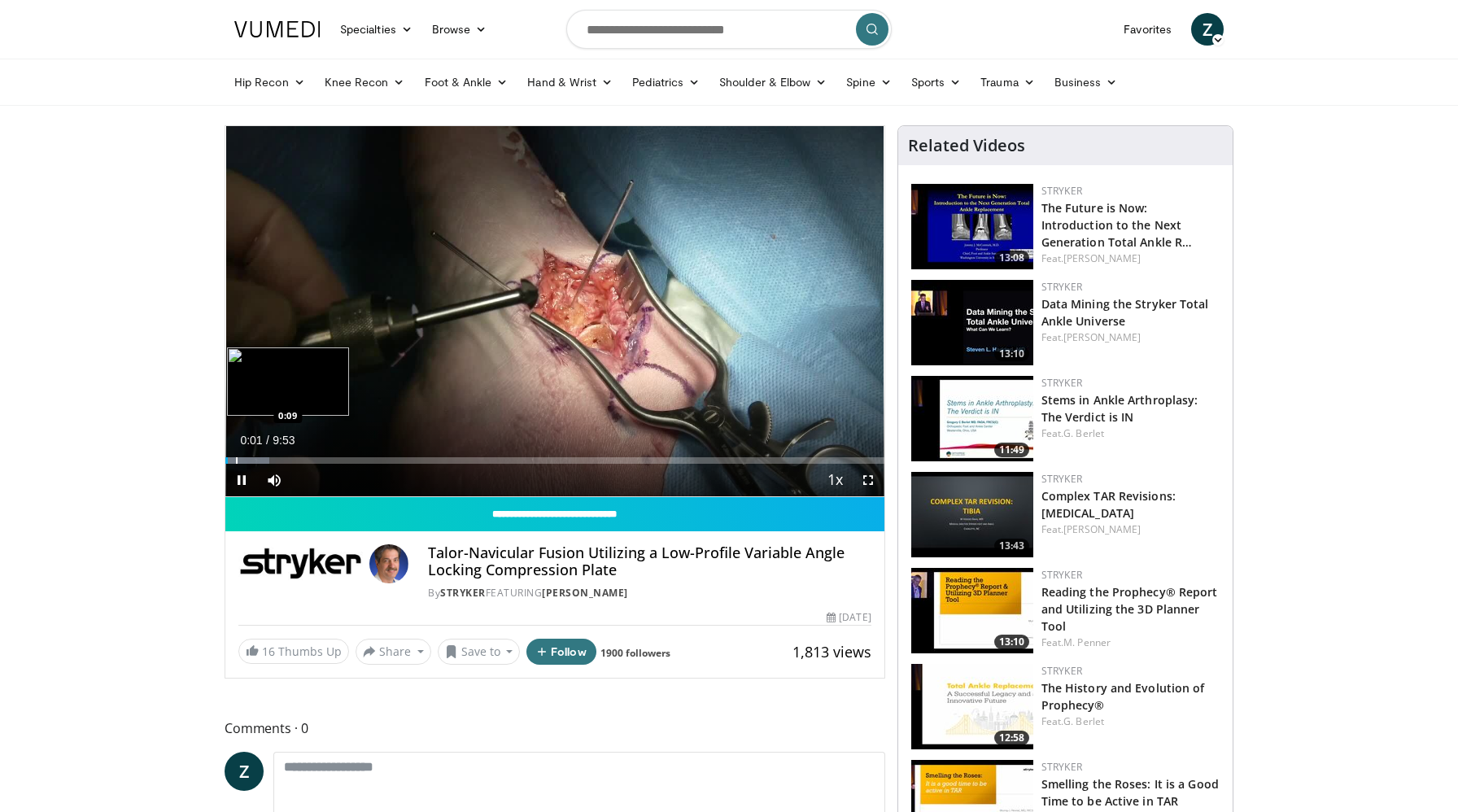
click at [236, 461] on div "Progress Bar" at bounding box center [237, 460] width 2 height 6
click at [250, 461] on div "Progress Bar" at bounding box center [251, 460] width 2 height 6
click at [867, 477] on span "Video Player" at bounding box center [868, 479] width 32 height 32
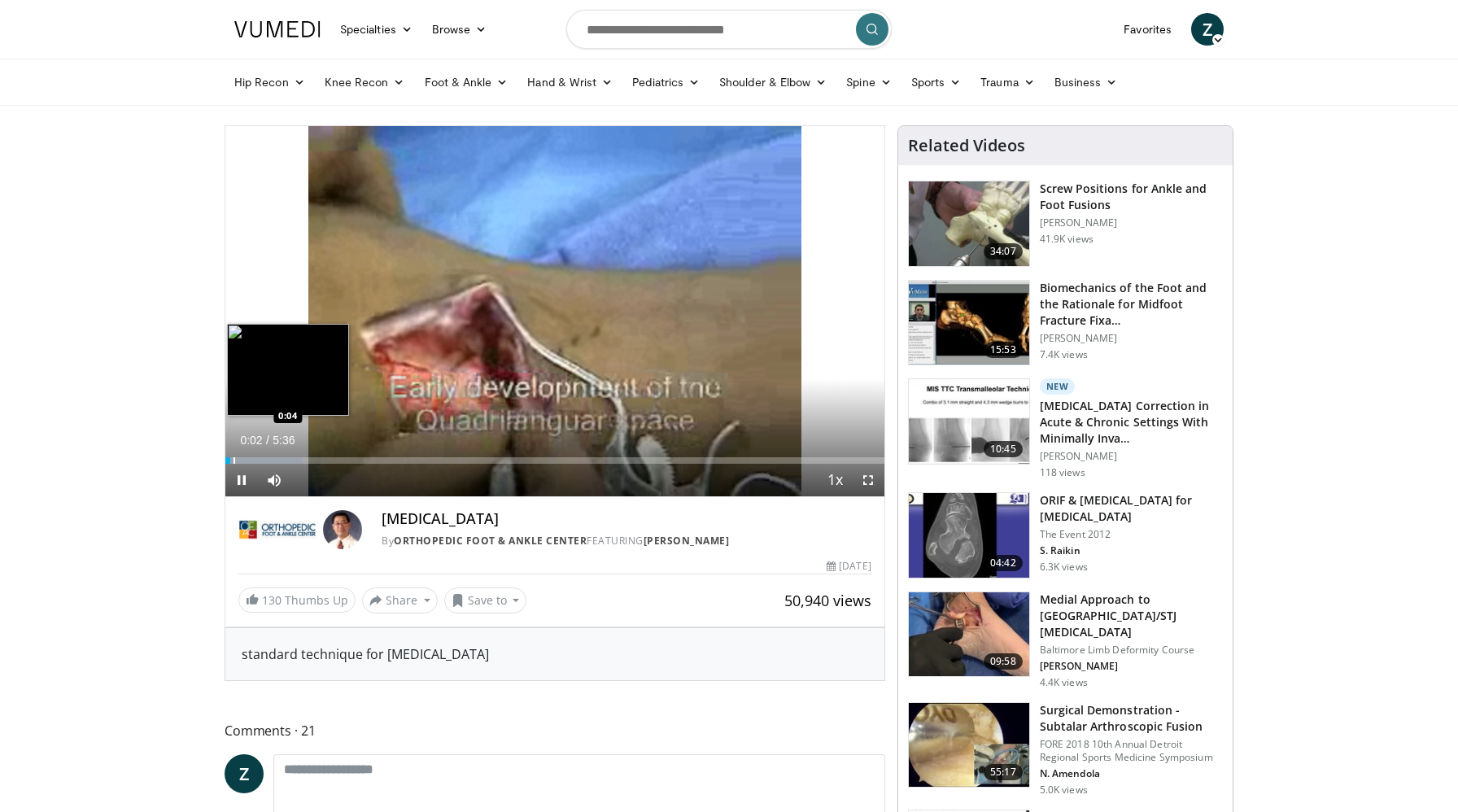
click at [233, 461] on div "Progress Bar" at bounding box center [234, 460] width 2 height 6
click at [247, 459] on div "Progress Bar" at bounding box center [248, 460] width 2 height 6
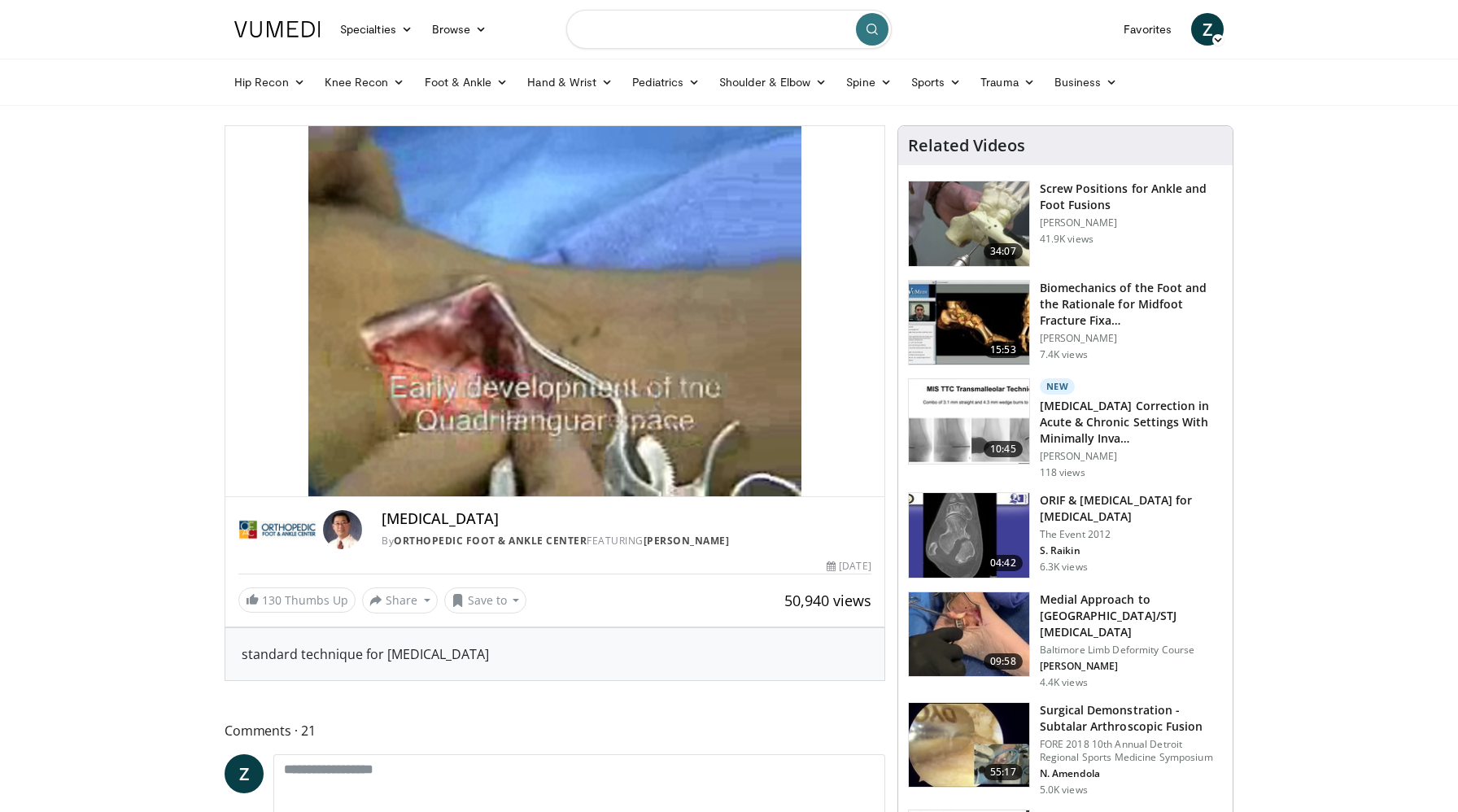
click at [696, 19] on input "Search topics, interventions" at bounding box center [729, 30] width 326 height 39
type input "**********"
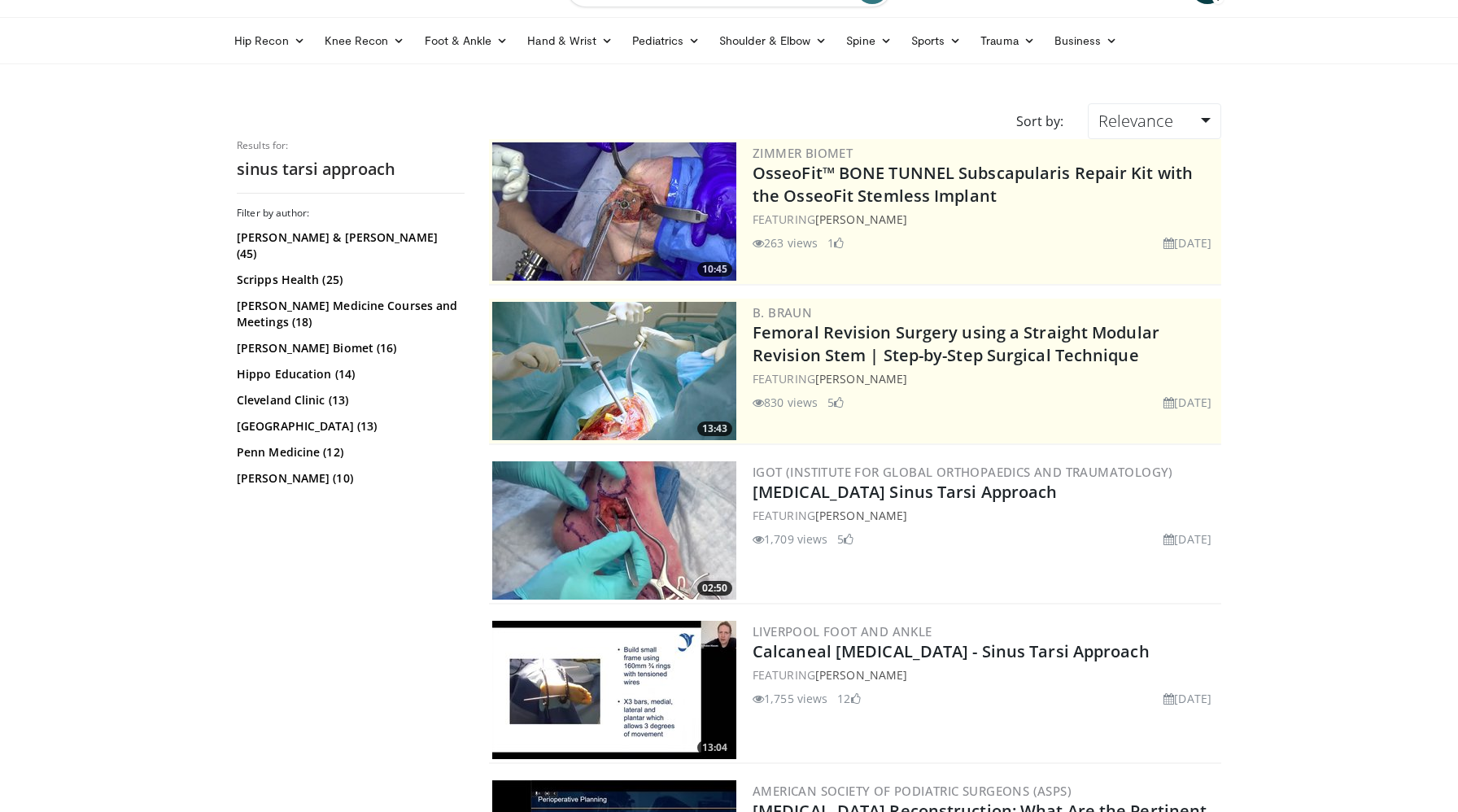
scroll to position [45, 0]
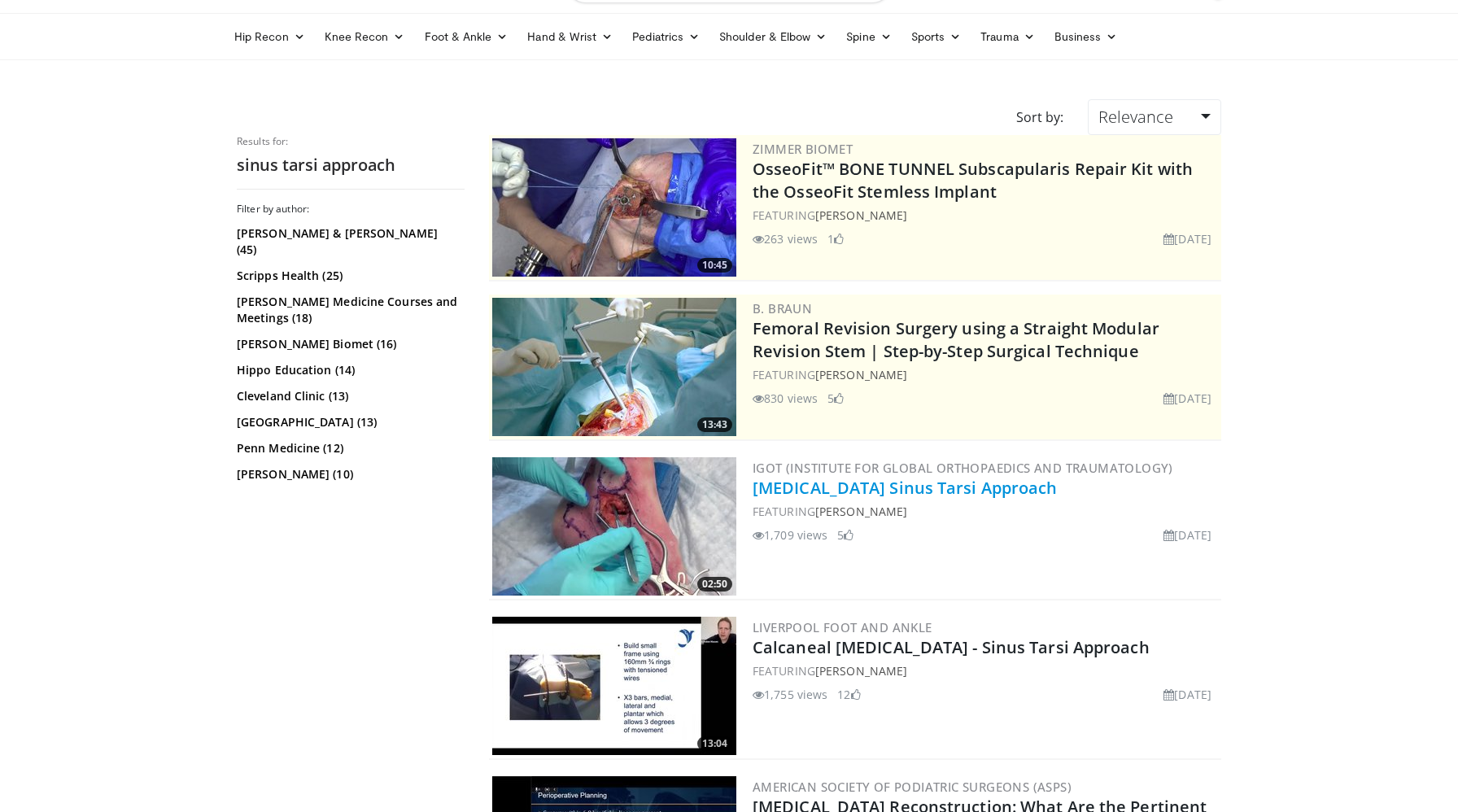
click at [842, 491] on link "Calcaneus Sinus Tarsi Approach" at bounding box center [906, 488] width 305 height 22
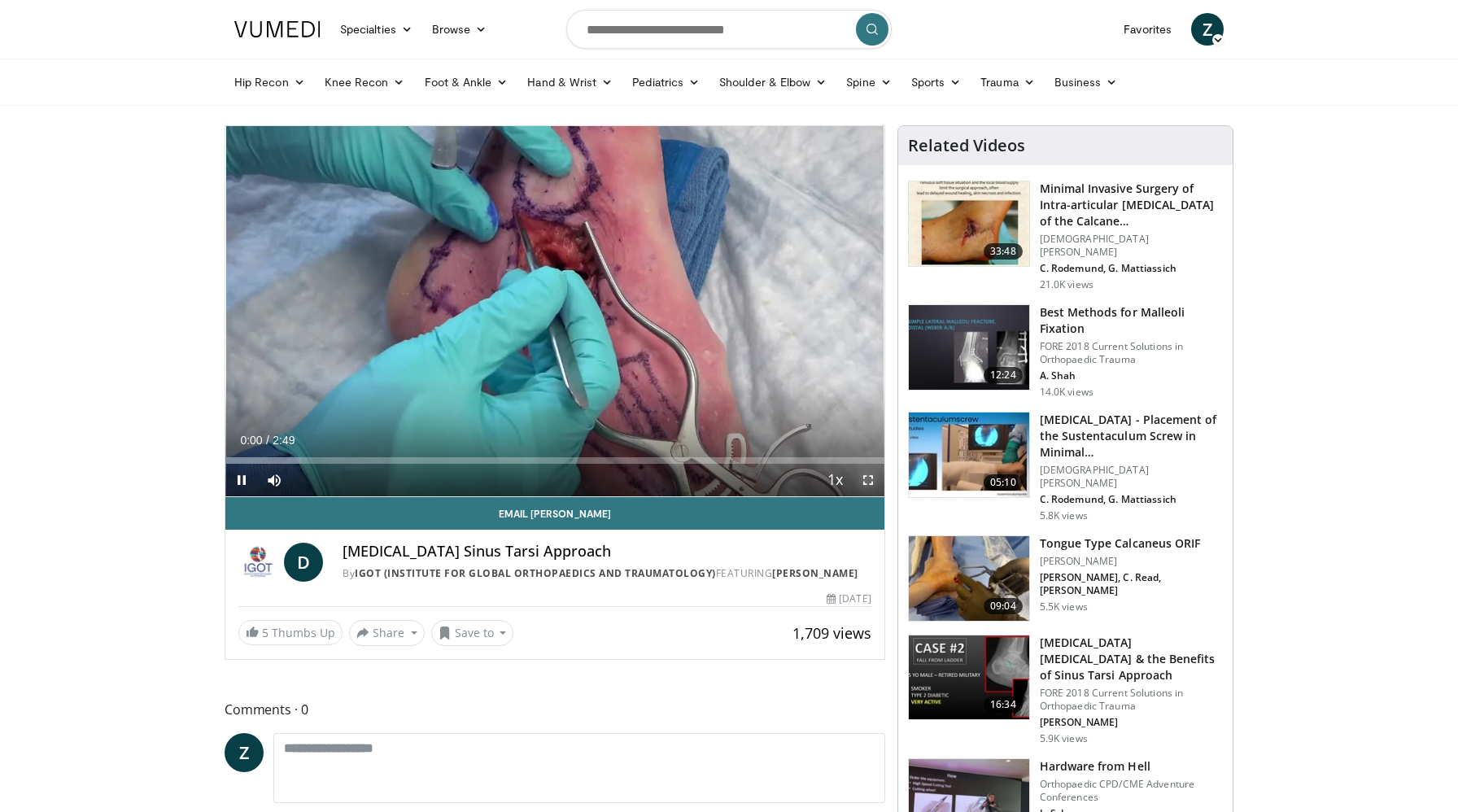
click at [872, 484] on span "Video Player" at bounding box center [868, 479] width 32 height 32
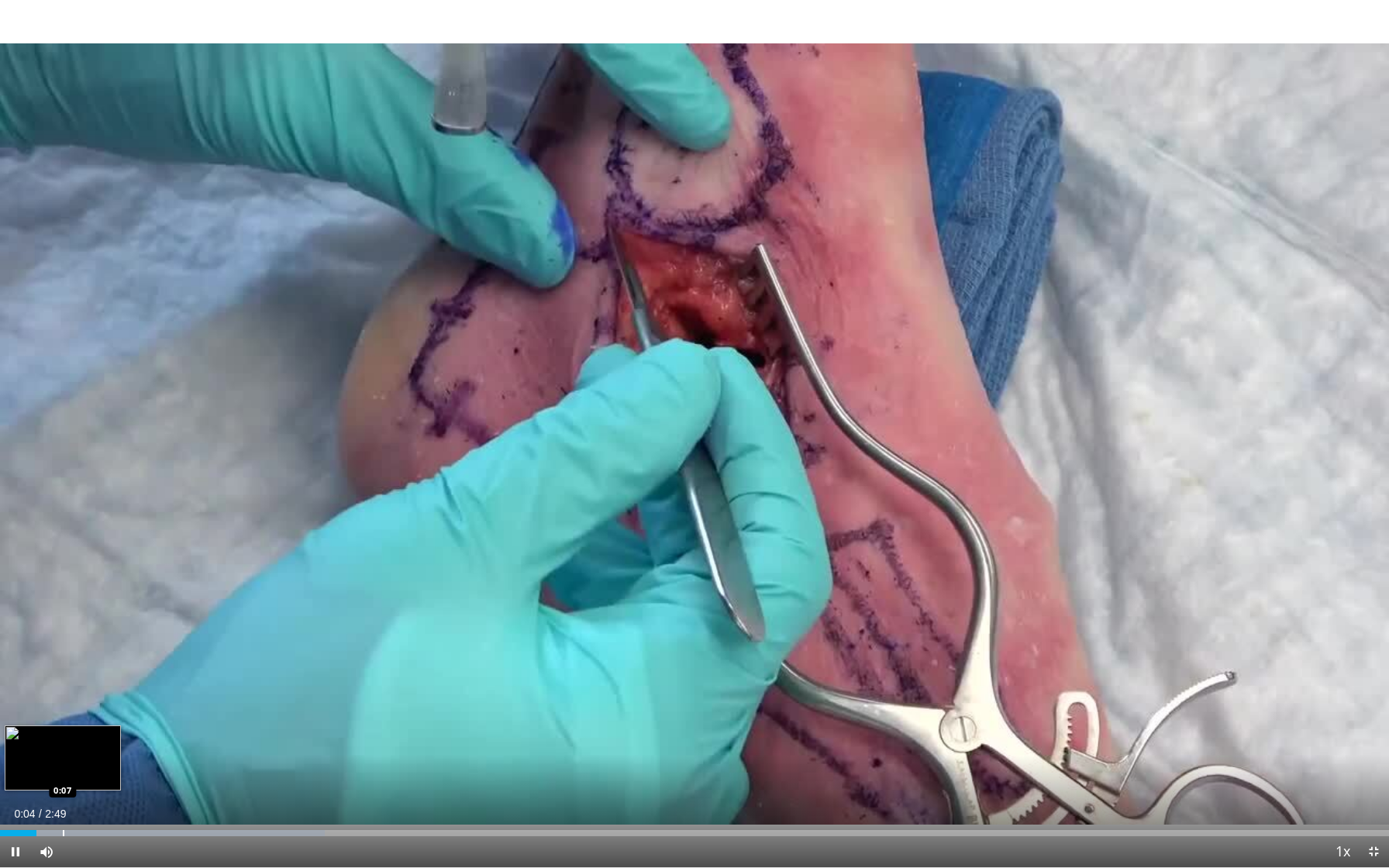
click at [63, 773] on div "Progress Bar" at bounding box center [63, 833] width 2 height 6
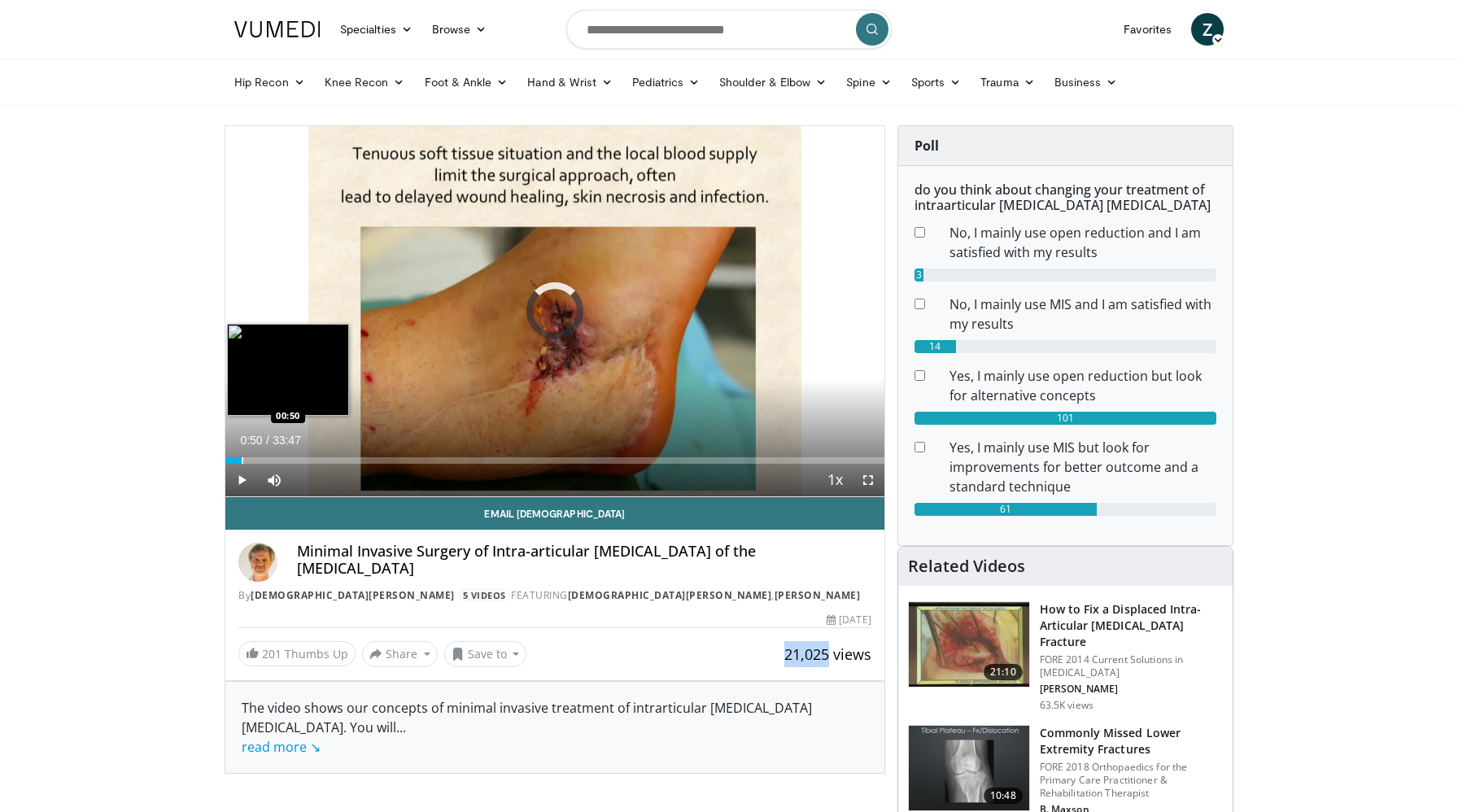
click at [241, 459] on div "Progress Bar" at bounding box center [242, 460] width 2 height 6
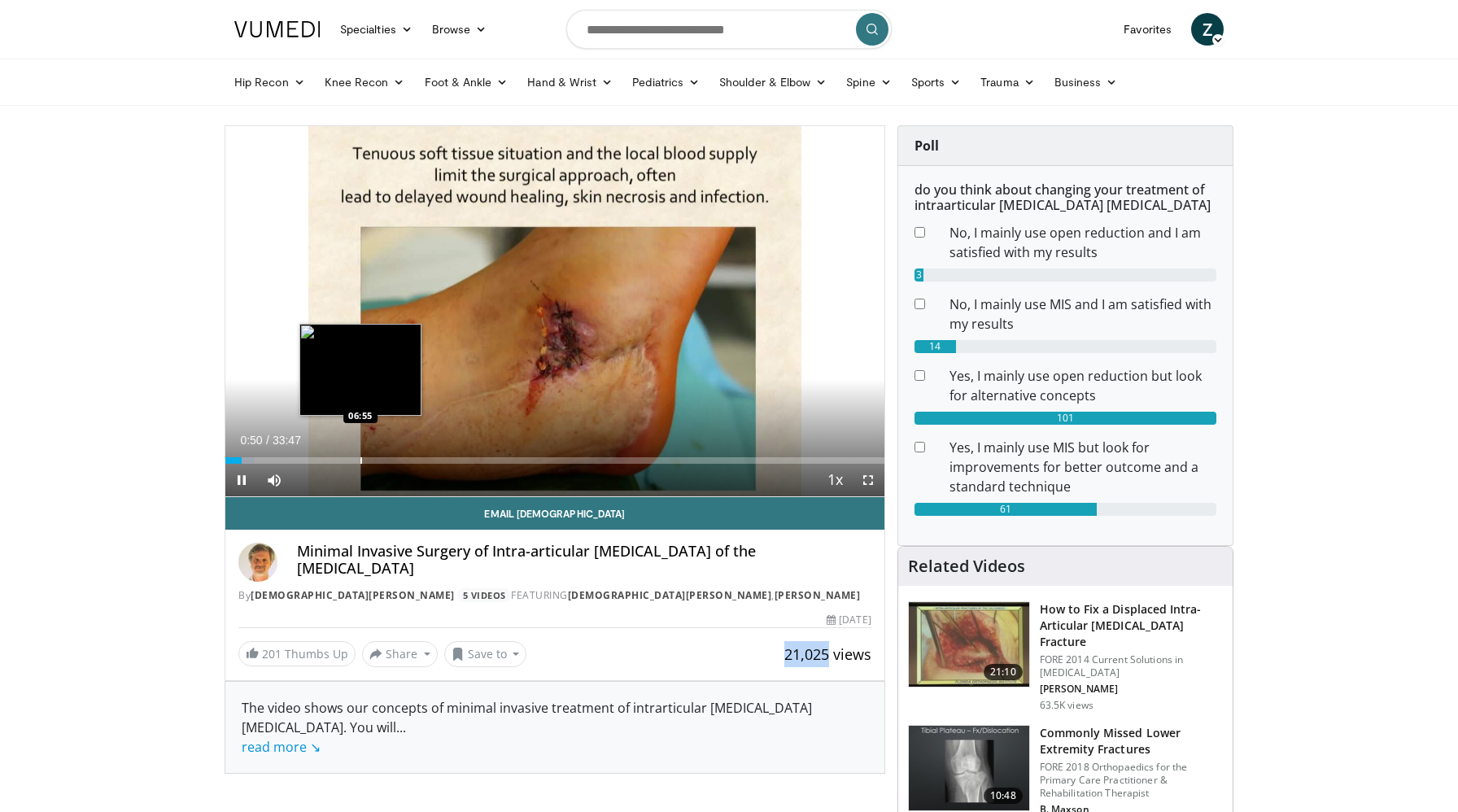
click at [361, 461] on div "Progress Bar" at bounding box center [362, 460] width 2 height 6
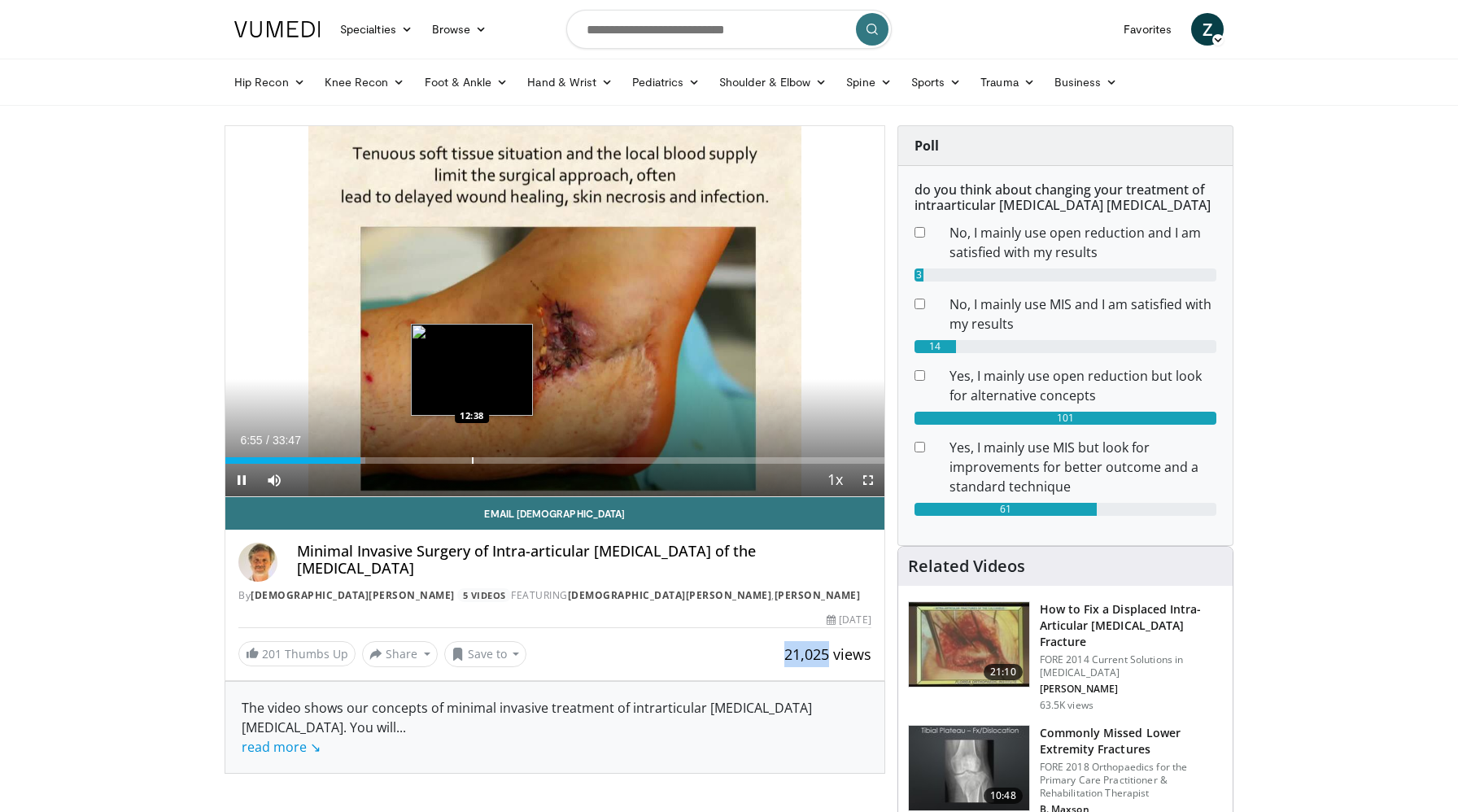
click at [472, 463] on div "Progress Bar" at bounding box center [473, 460] width 2 height 6
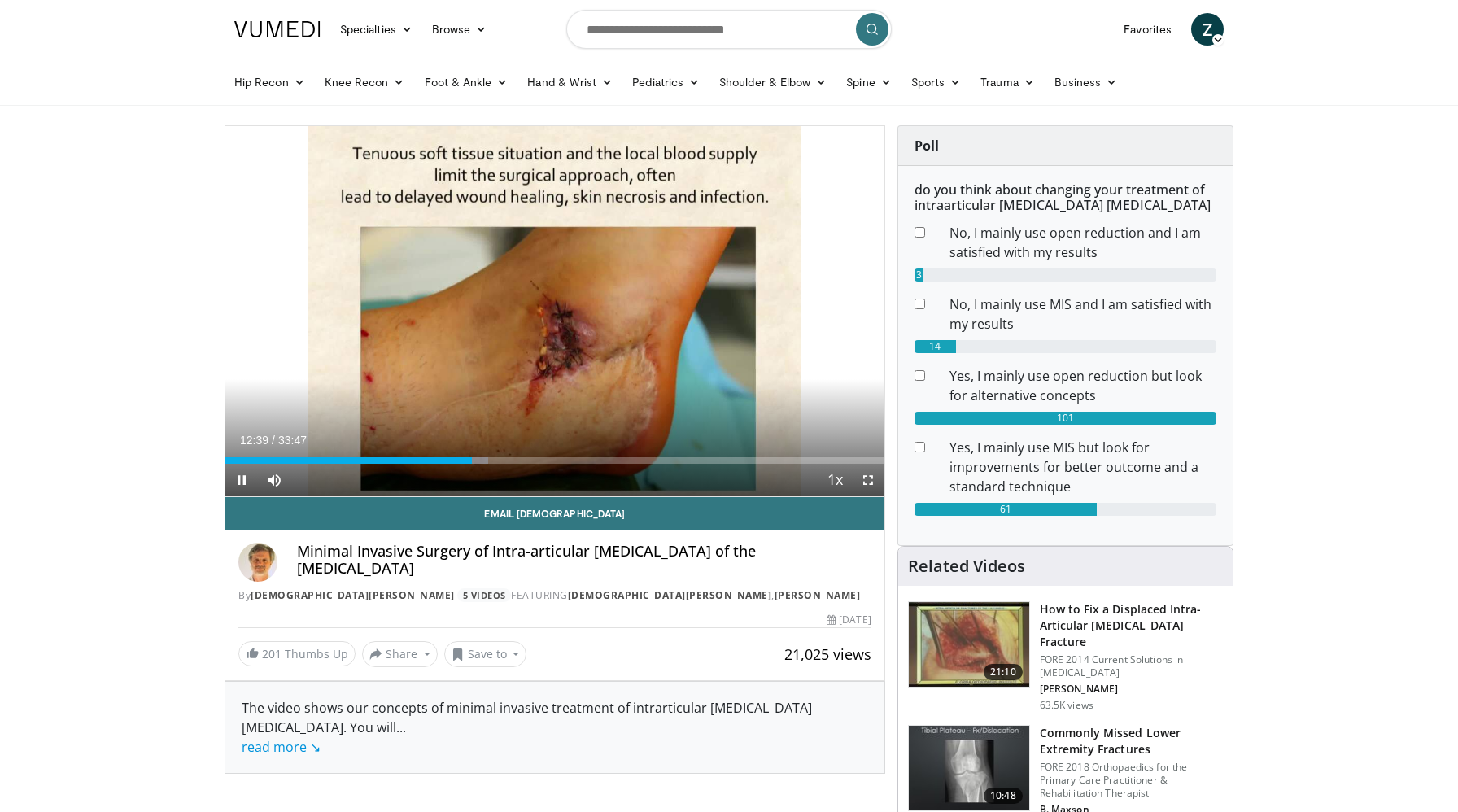
click at [575, 465] on div "Current Time 12:39 / Duration 33:47 Pause Skip Backward Skip Forward Mute Loade…" at bounding box center [555, 479] width 660 height 32
click at [616, 460] on div "Progress Bar" at bounding box center [615, 460] width 2 height 6
